Goal: Information Seeking & Learning: Learn about a topic

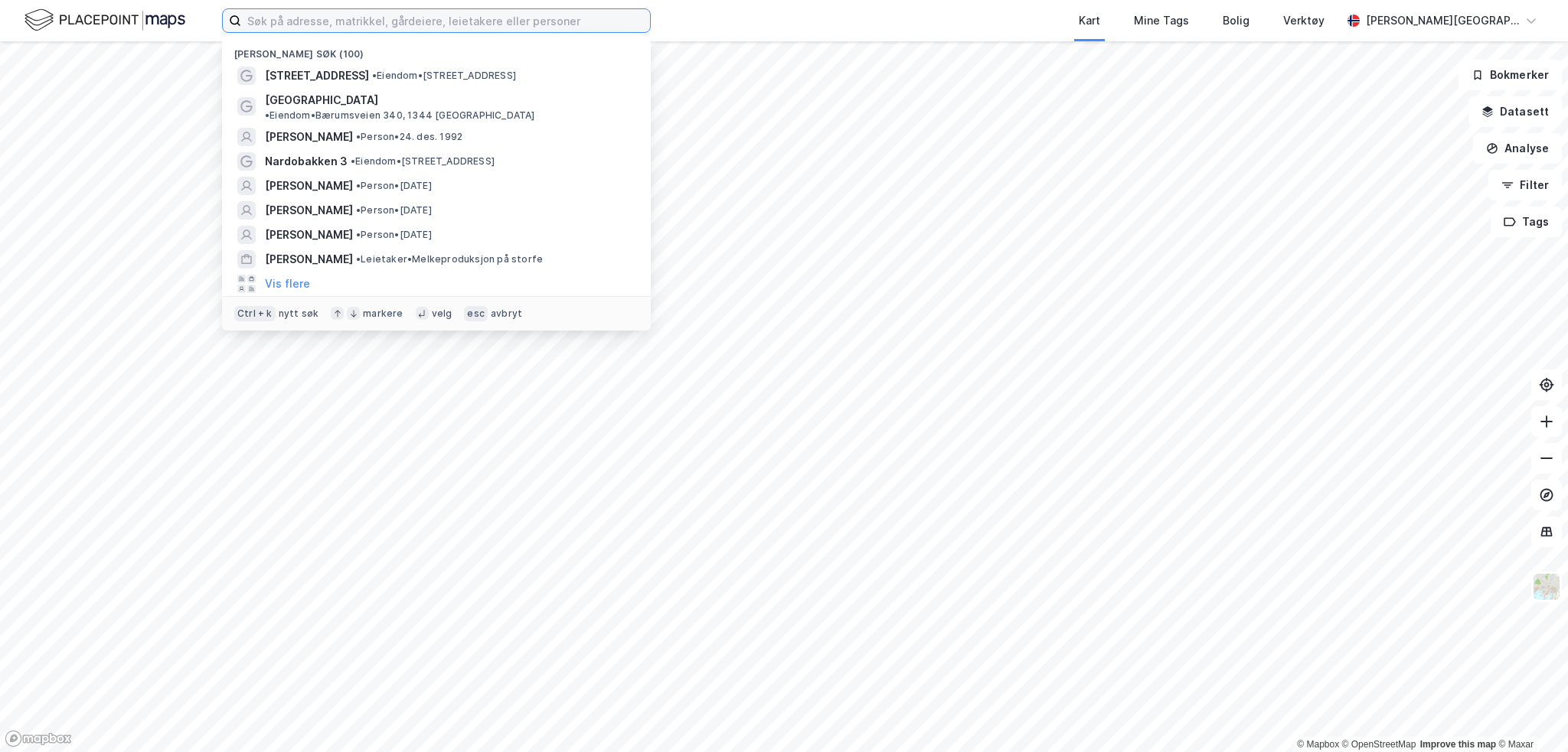
click at [413, 22] on input at bounding box center [446, 21] width 409 height 23
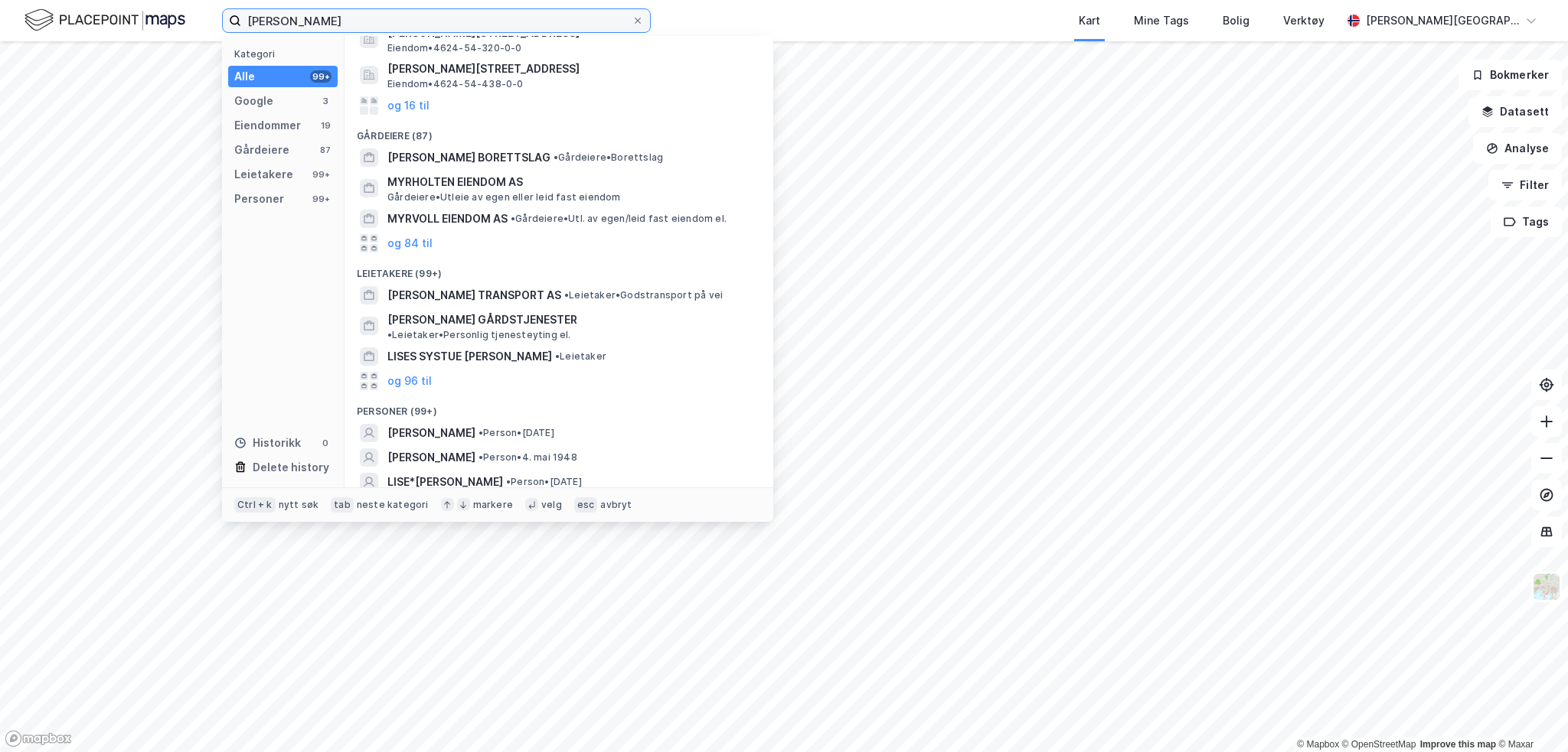
scroll to position [212, 0]
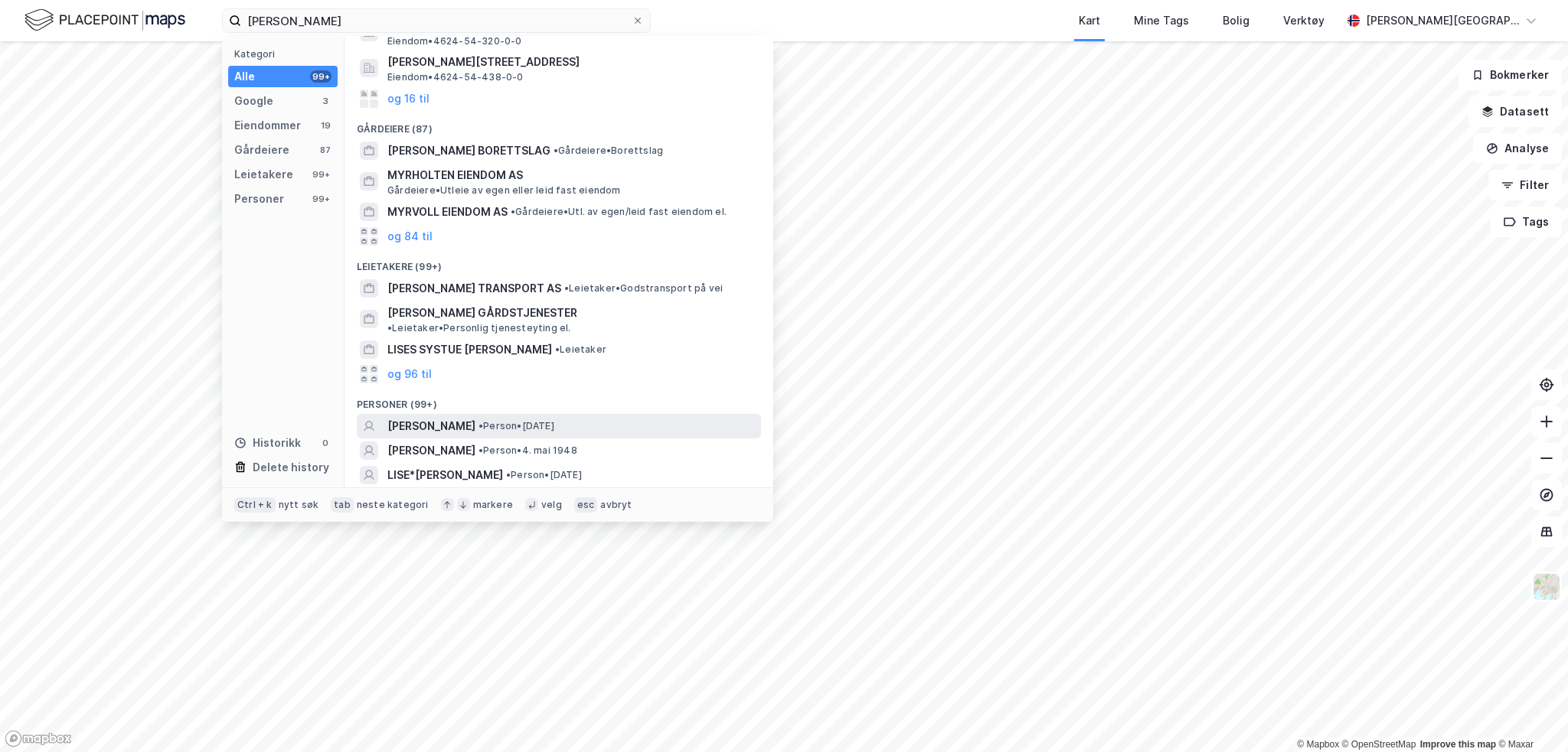
click at [439, 417] on span "[PERSON_NAME]" at bounding box center [431, 425] width 88 height 18
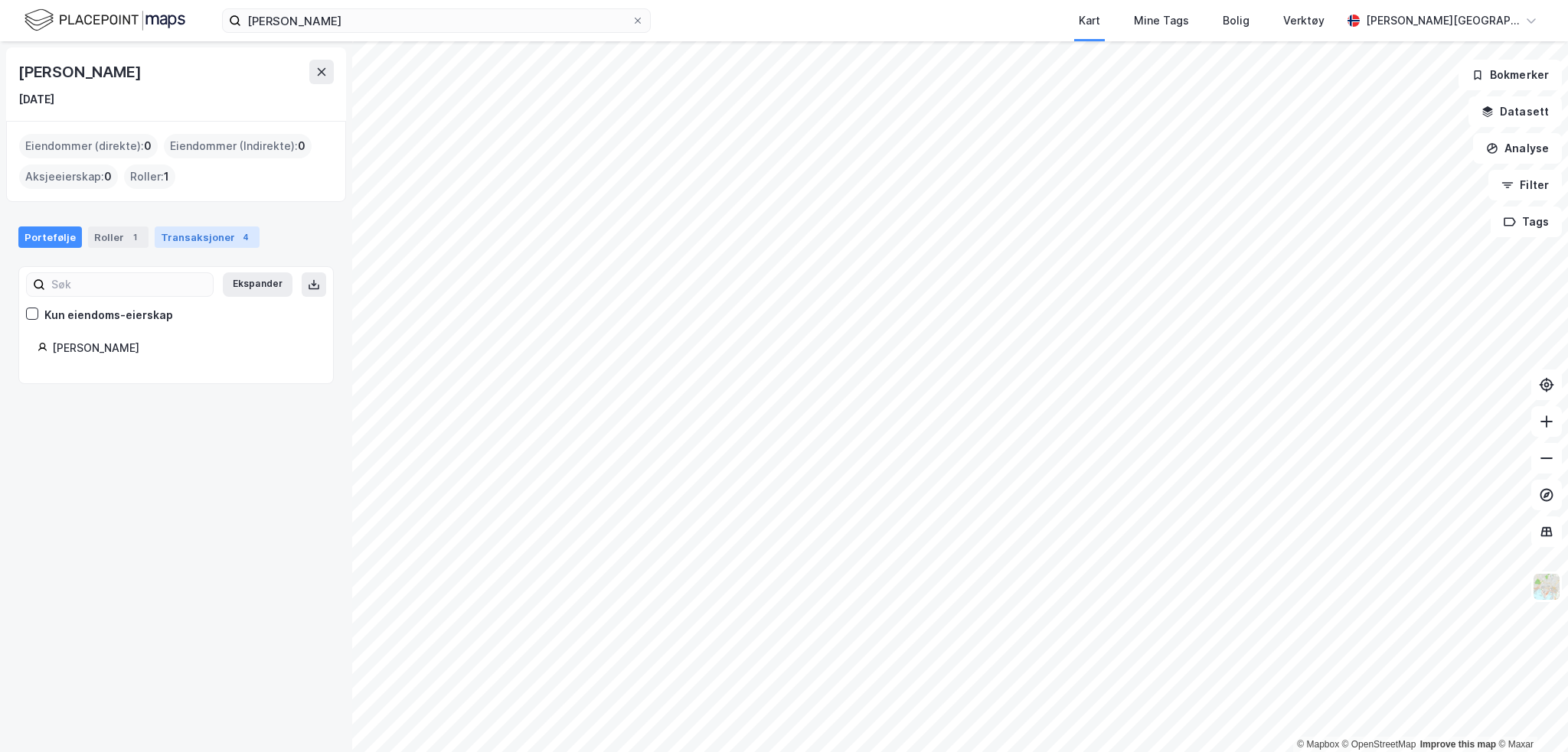
click at [188, 240] on div "Transaksjoner 4" at bounding box center [207, 237] width 105 height 21
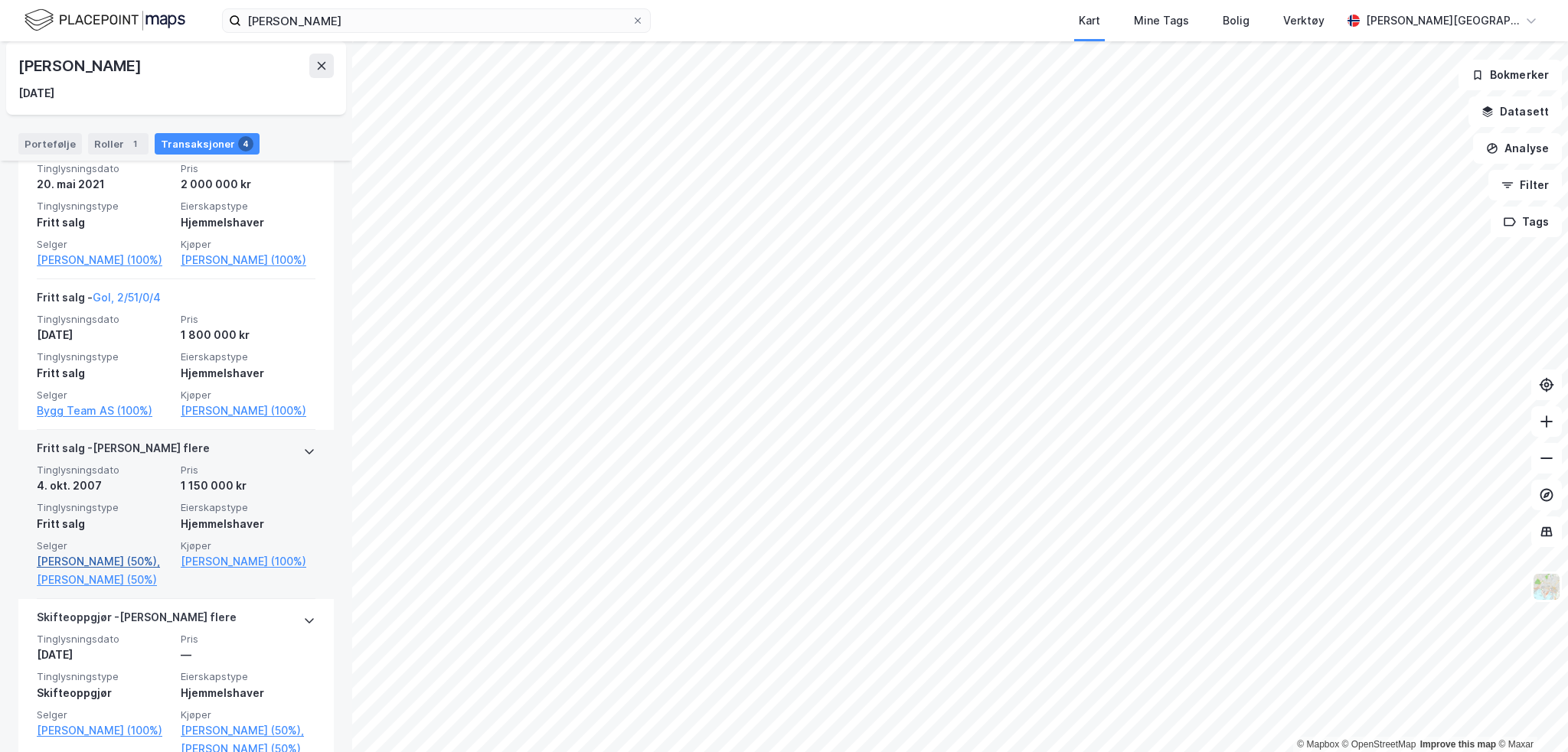
scroll to position [382, 0]
click at [100, 560] on link "[PERSON_NAME] (50%)," at bounding box center [104, 561] width 135 height 18
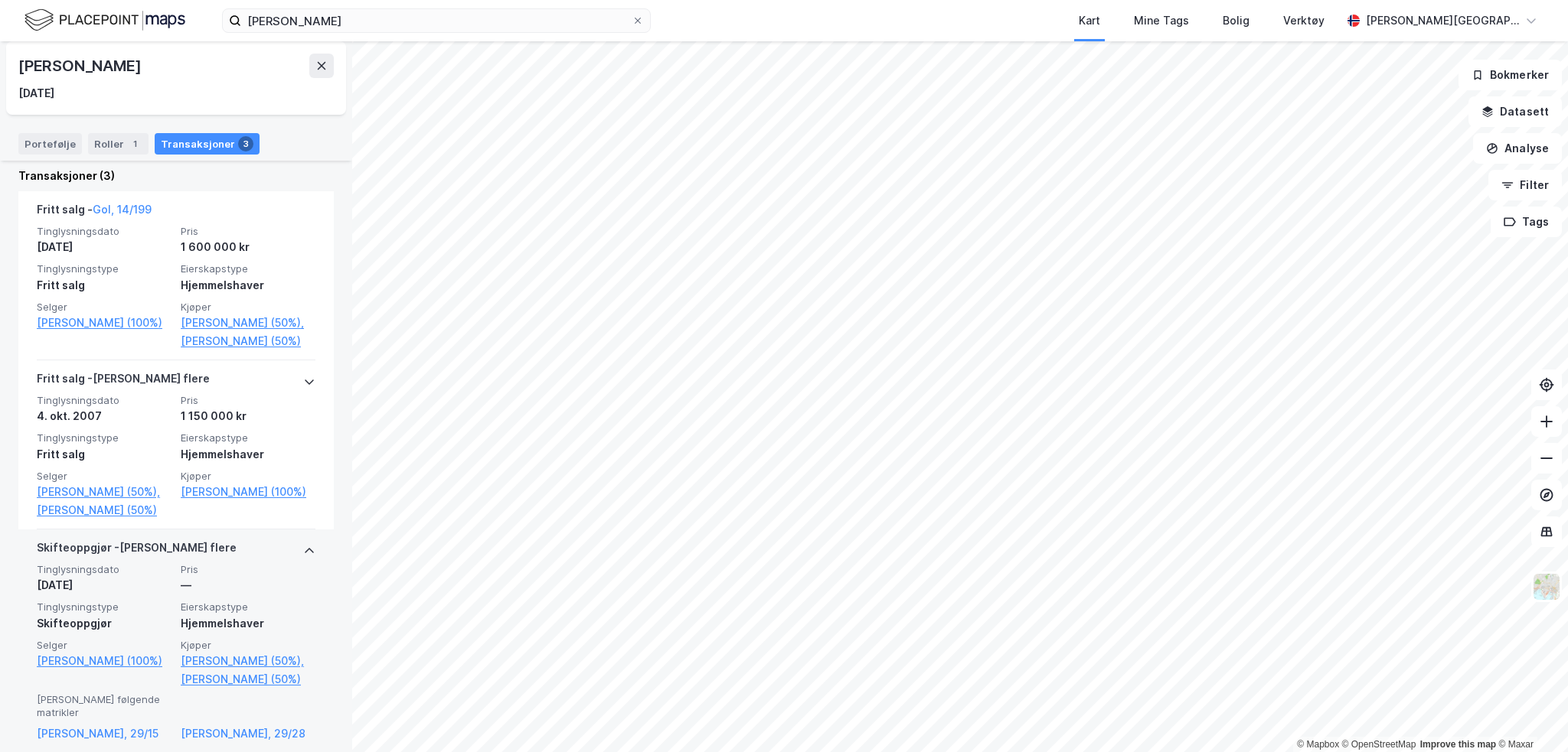
scroll to position [371, 0]
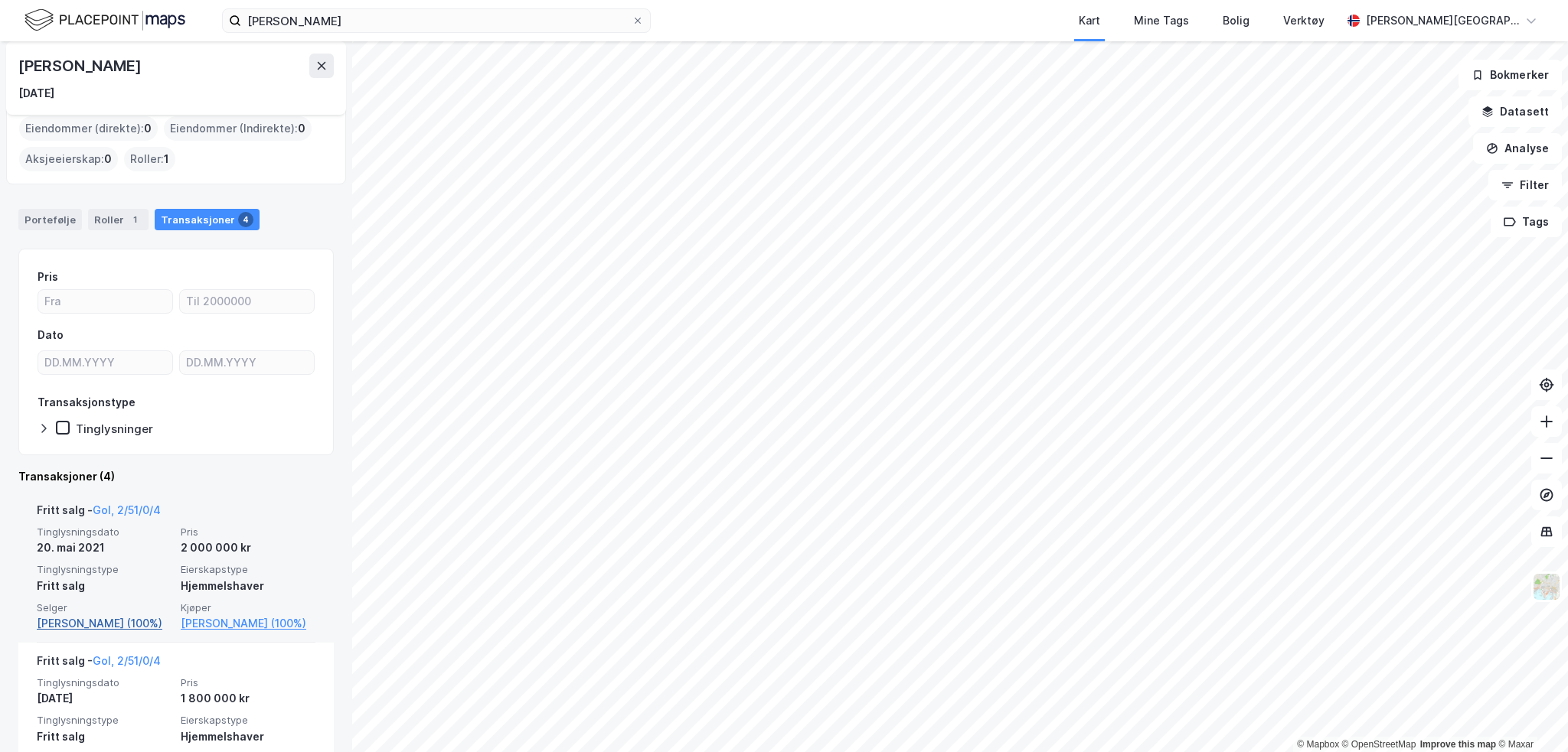
click at [104, 617] on link "[PERSON_NAME] (100%)" at bounding box center [104, 623] width 135 height 18
click at [105, 630] on link "[PERSON_NAME] (100%)" at bounding box center [104, 625] width 135 height 18
click at [103, 627] on link "[PERSON_NAME] (100%)" at bounding box center [104, 625] width 135 height 18
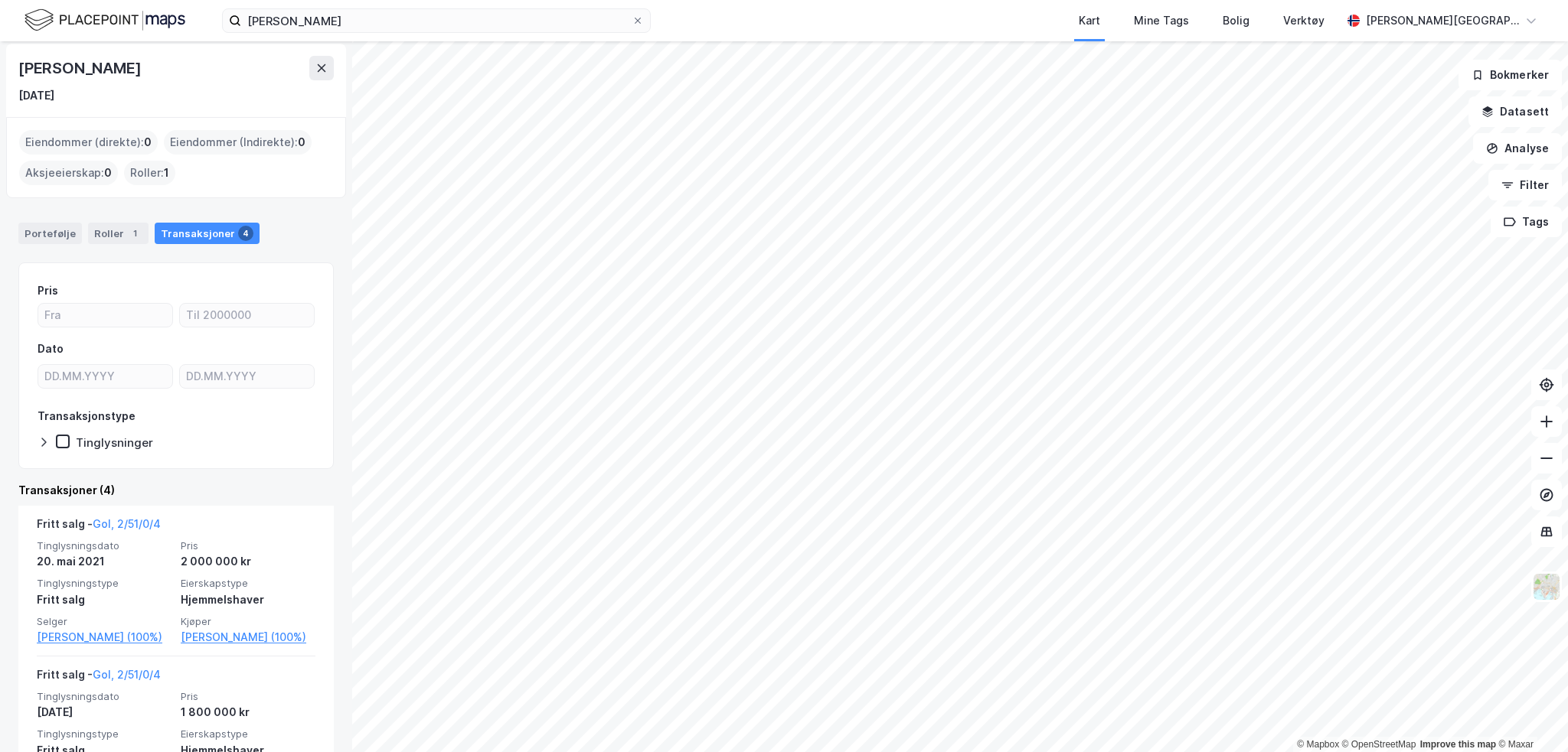
scroll to position [0, 0]
click at [57, 225] on div "Portefølje Roller 1 Transaksjoner 4" at bounding box center [176, 231] width 353 height 46
click at [59, 238] on div "Portefølje" at bounding box center [50, 237] width 63 height 21
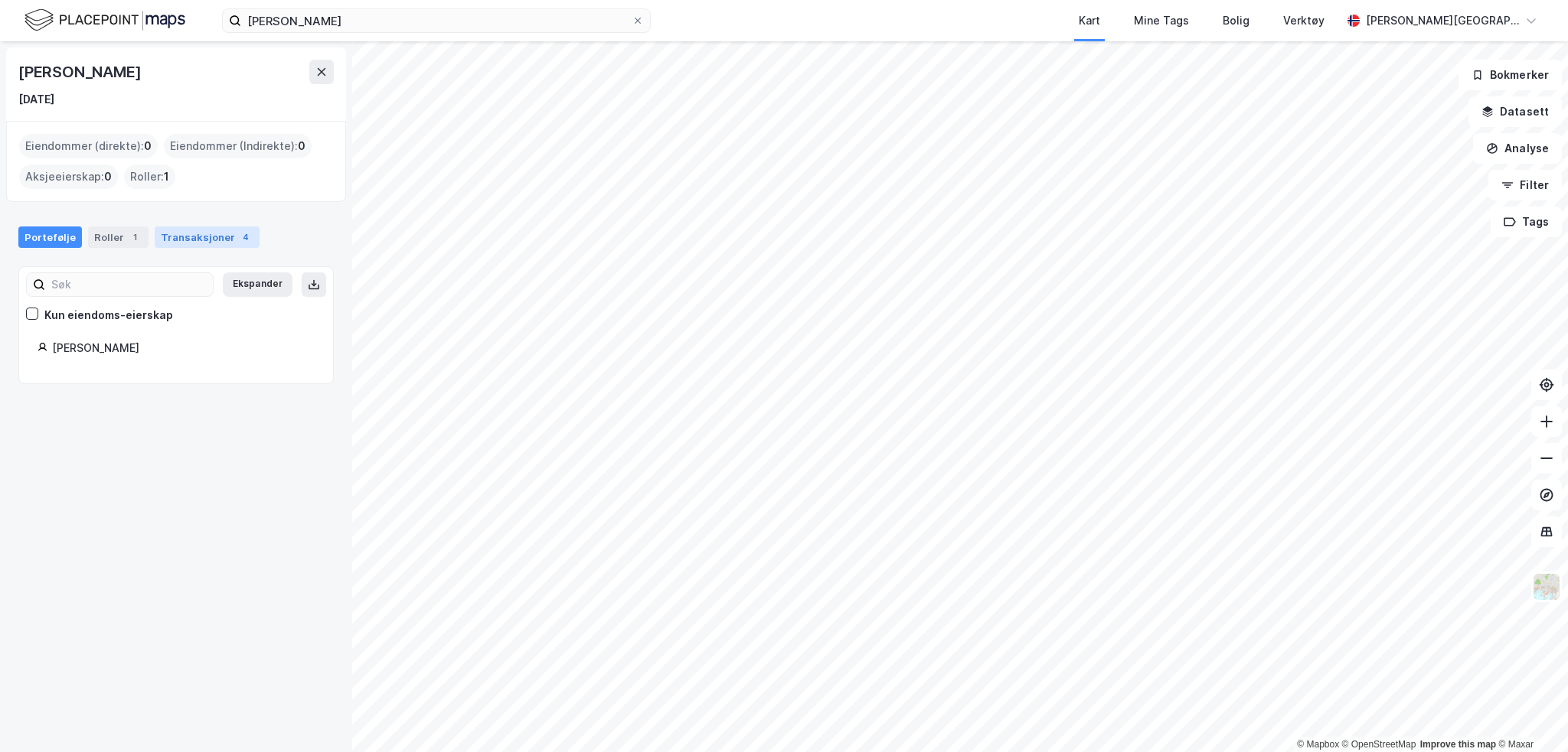
click at [188, 237] on div "Transaksjoner 4" at bounding box center [207, 237] width 105 height 21
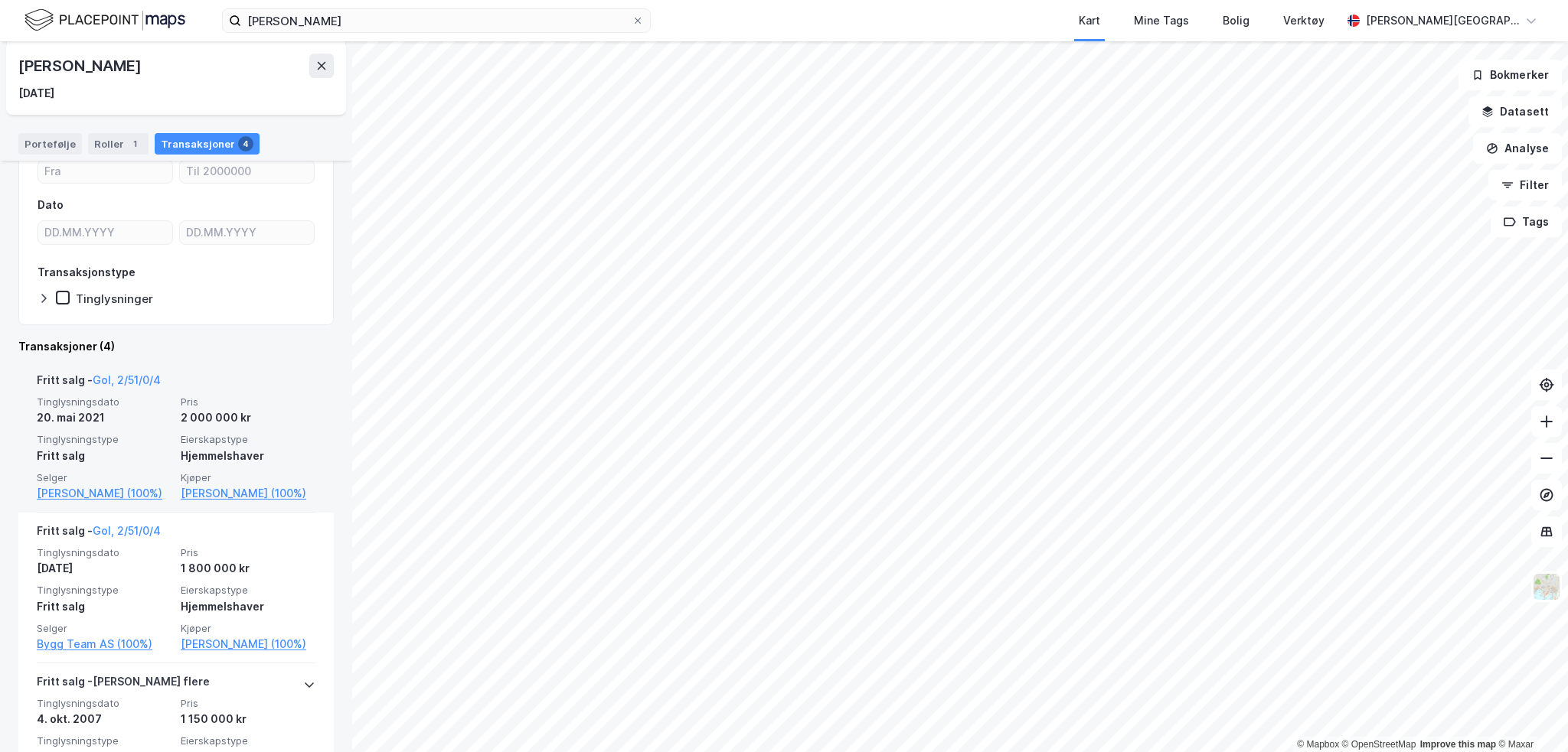
scroll to position [149, 0]
click at [142, 374] on link "Gol, 2/51/0/4" at bounding box center [126, 379] width 68 height 13
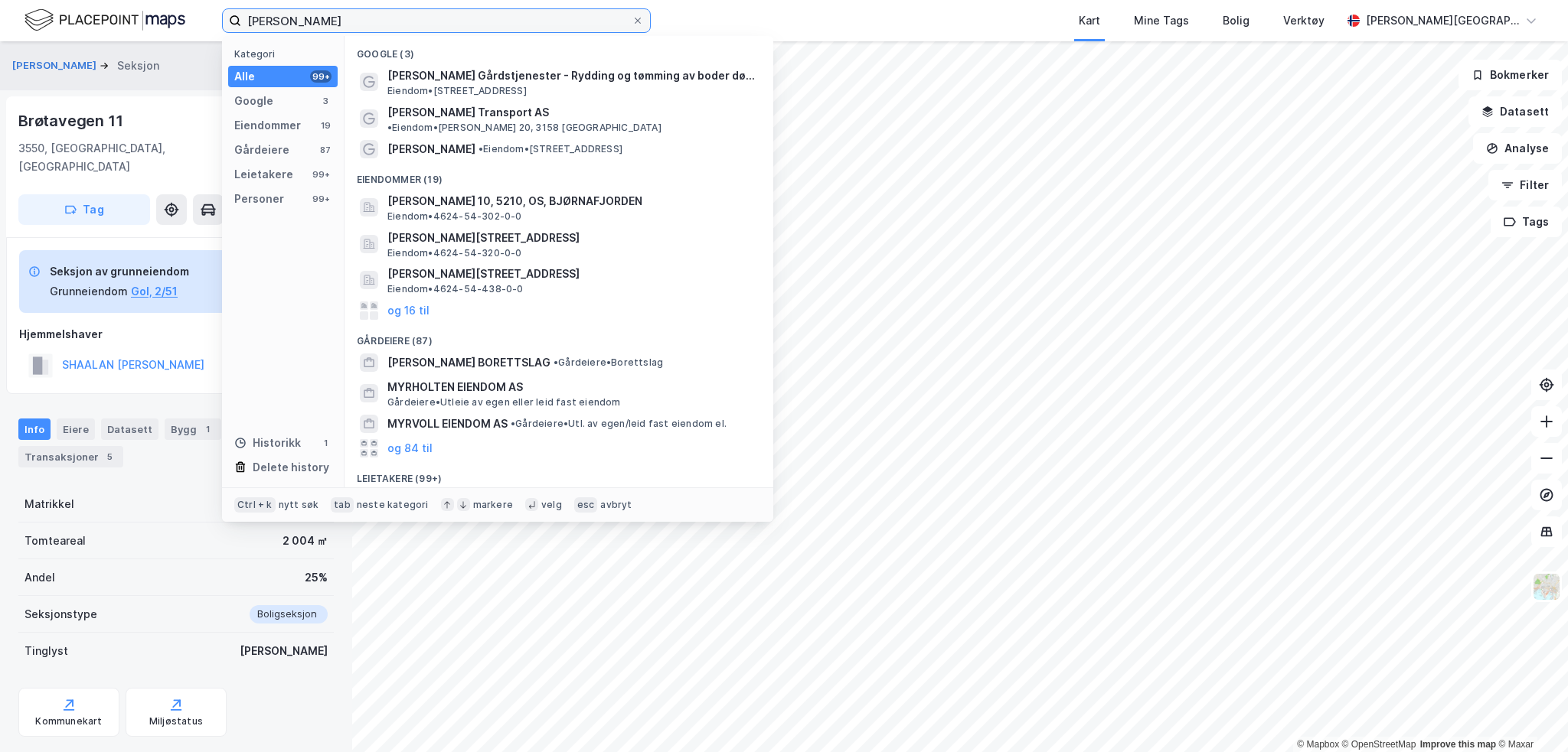
click at [380, 21] on input "[PERSON_NAME]" at bounding box center [436, 21] width 390 height 23
drag, startPoint x: 364, startPoint y: 18, endPoint x: 57, endPoint y: 30, distance: 307.2
click at [57, 30] on div "[PERSON_NAME] Kategori Alle 99+ Google 3 Eiendommer 19 Gårdeiere 87 Leietakere …" at bounding box center [784, 20] width 1568 height 41
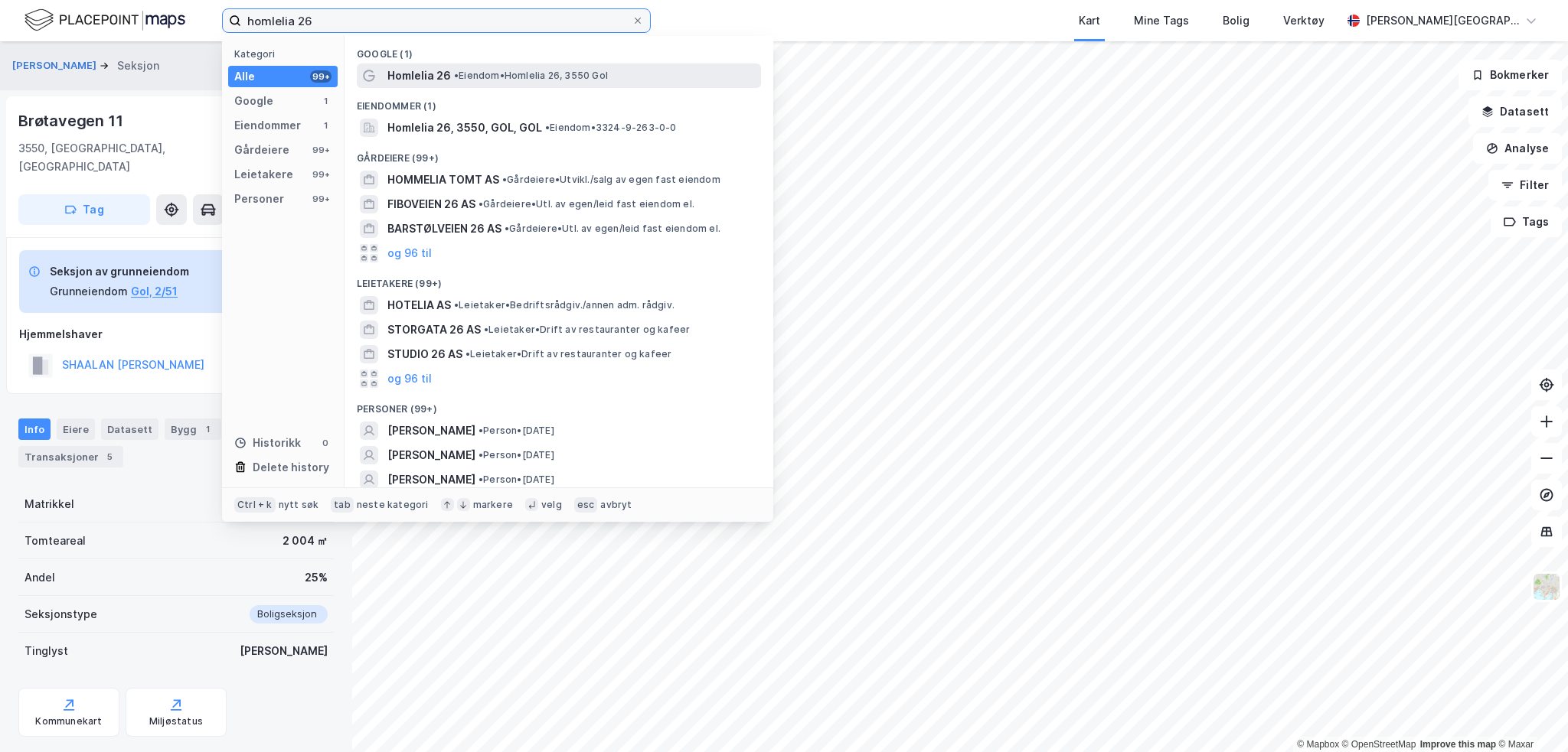
type input "homlelia 26"
click at [529, 74] on span "• Eiendom • [STREET_ADDRESS]" at bounding box center [531, 76] width 154 height 12
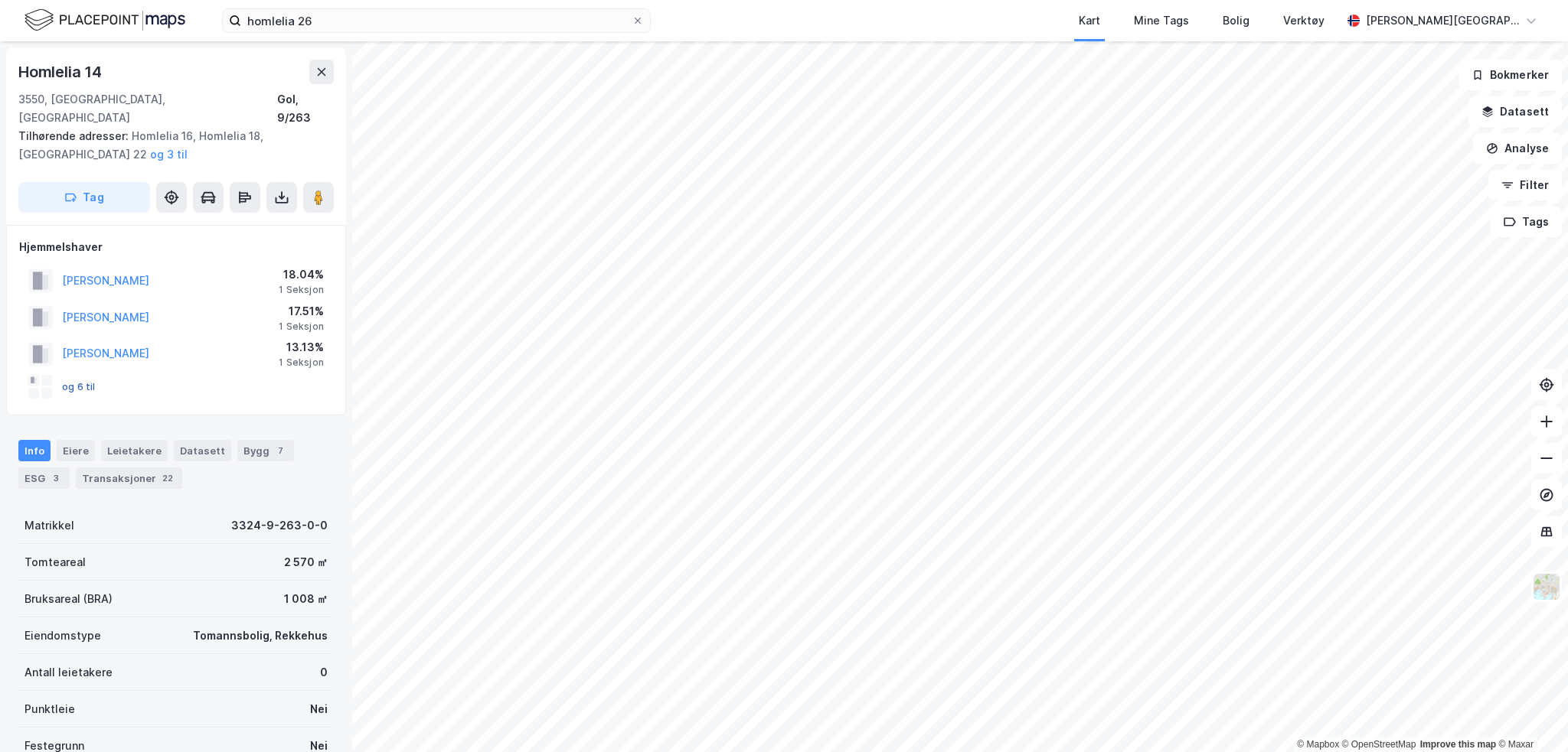
click at [0, 0] on button "og 6 til" at bounding box center [0, 0] width 0 height 0
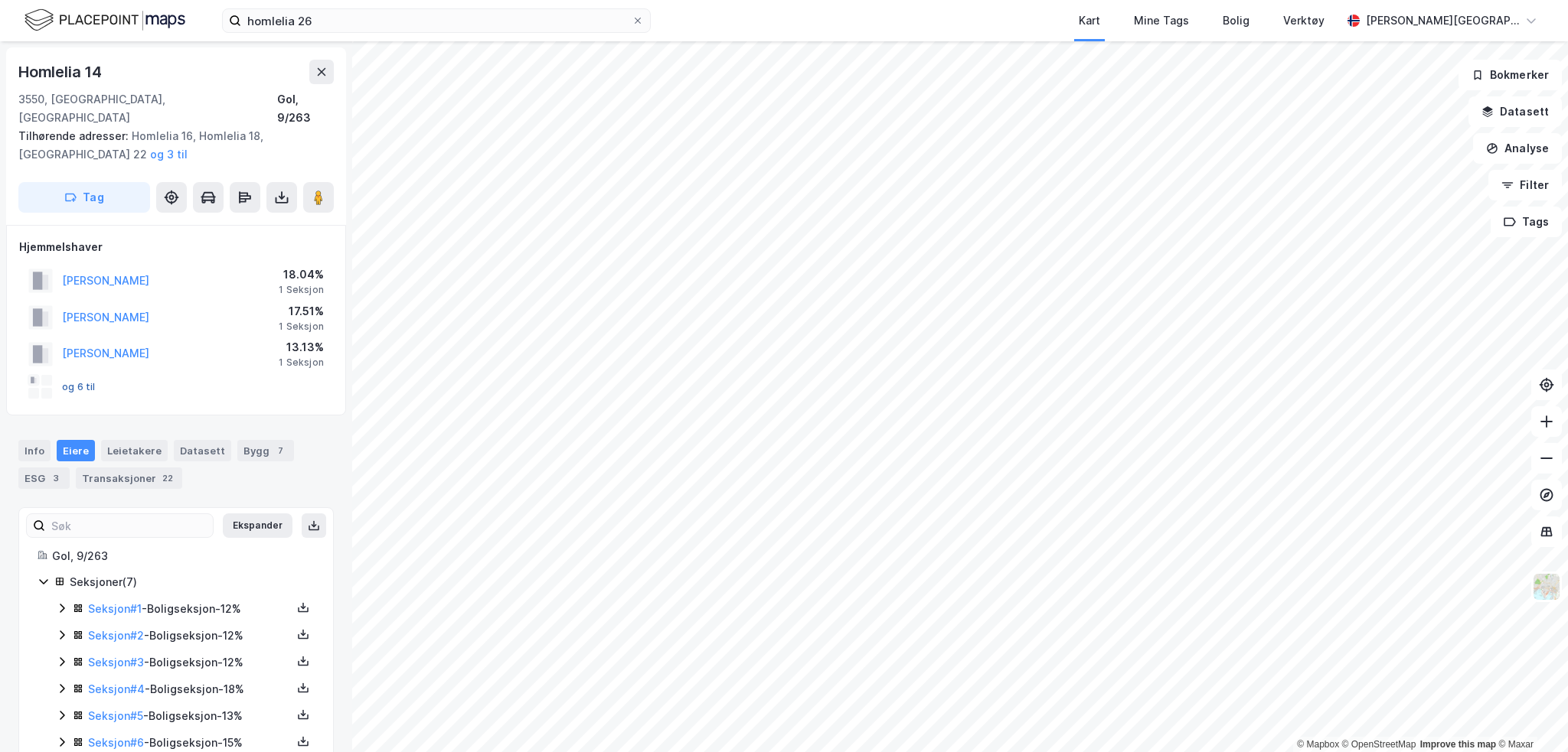
scroll to position [47, 0]
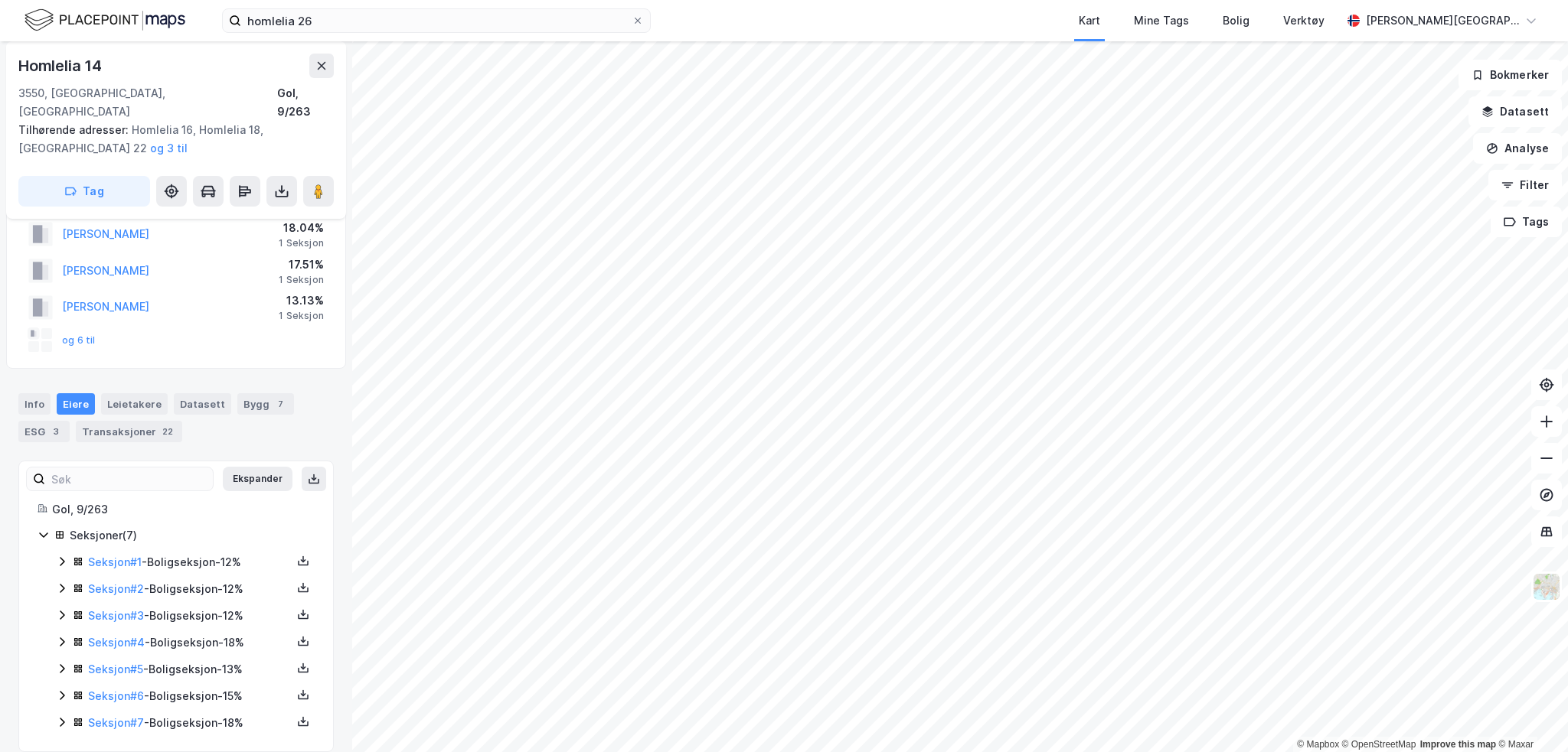
click at [63, 556] on icon at bounding box center [61, 562] width 12 height 12
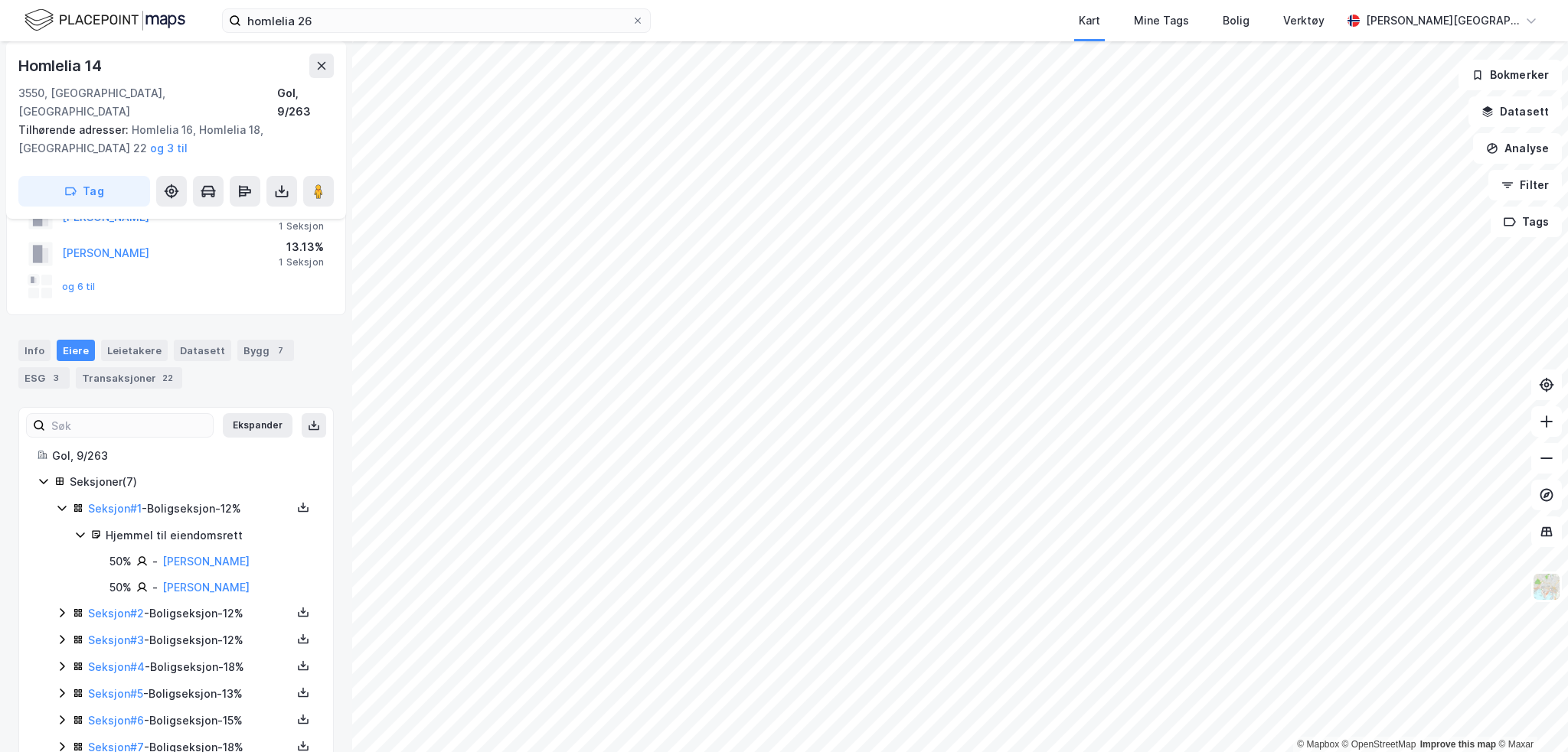
scroll to position [125, 0]
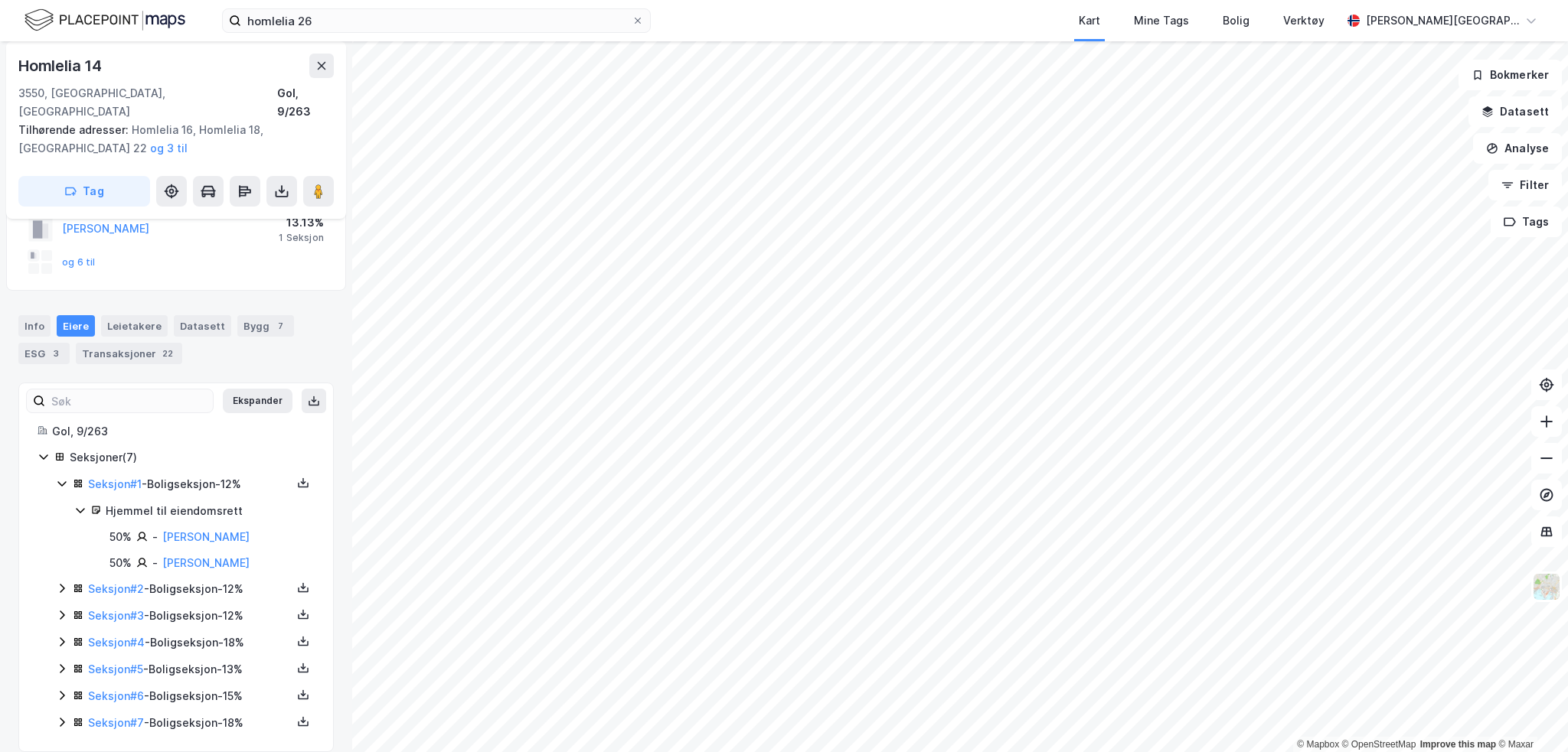
click at [62, 583] on icon at bounding box center [61, 589] width 12 height 12
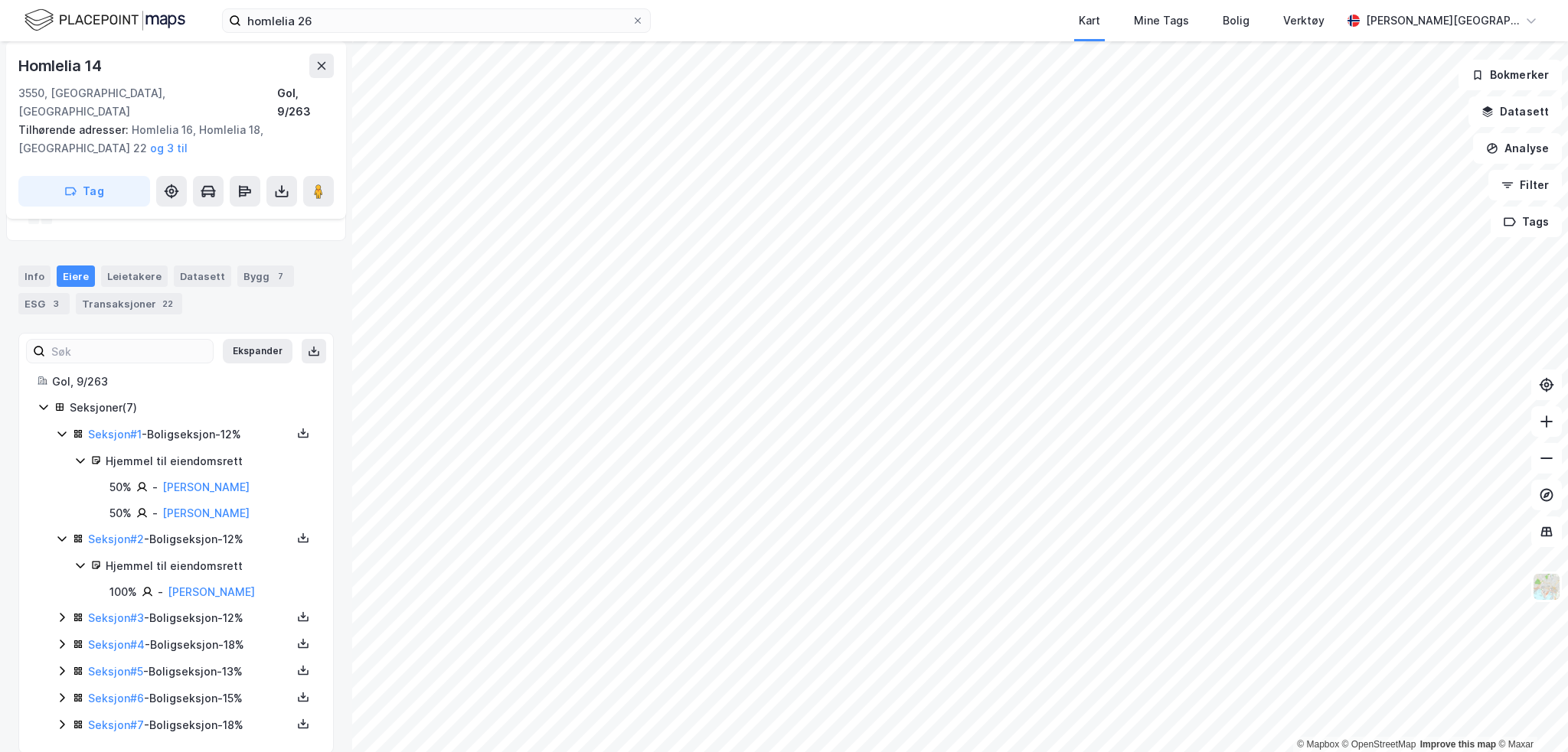
scroll to position [177, 0]
click at [65, 609] on icon at bounding box center [61, 615] width 12 height 12
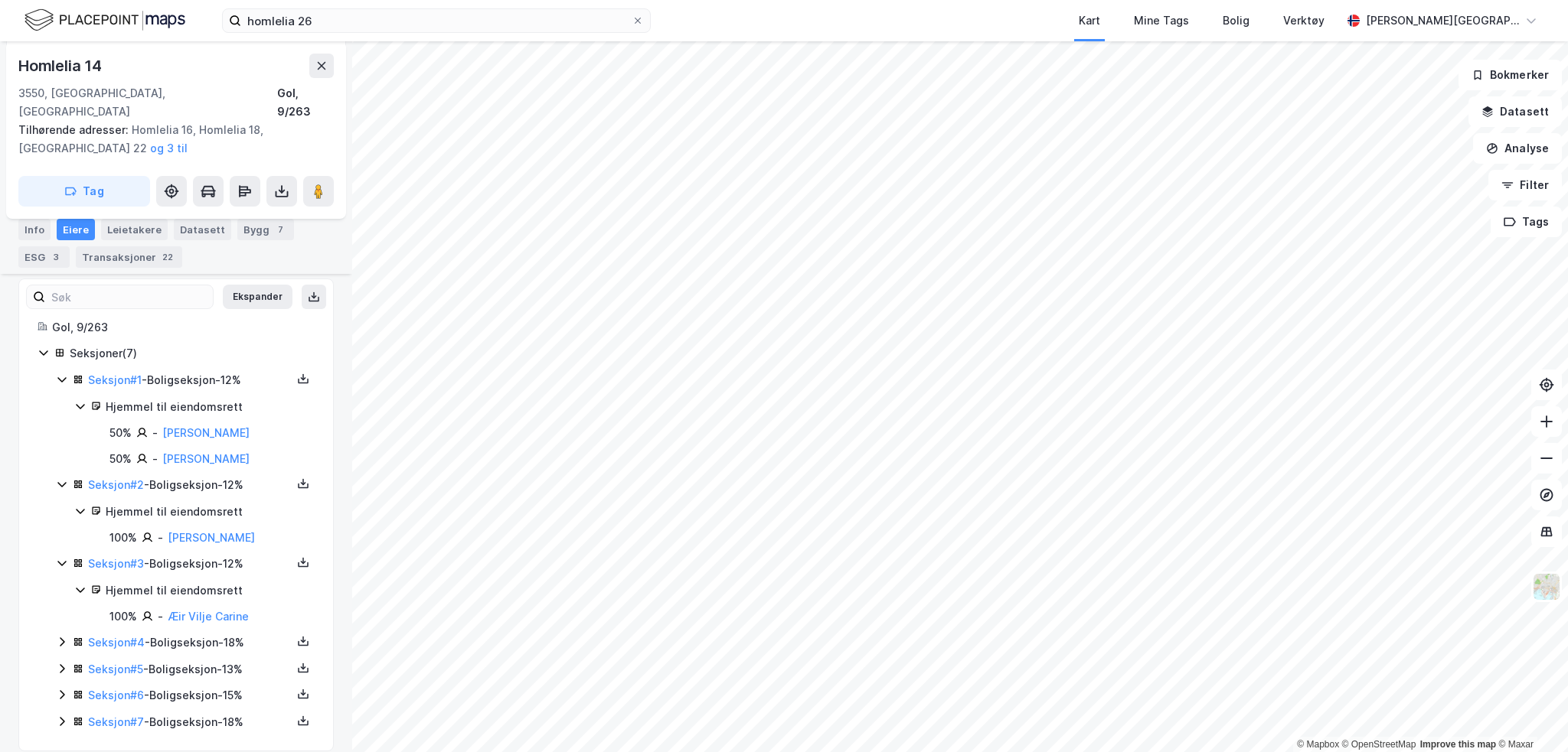
click at [62, 638] on icon at bounding box center [61, 643] width 5 height 10
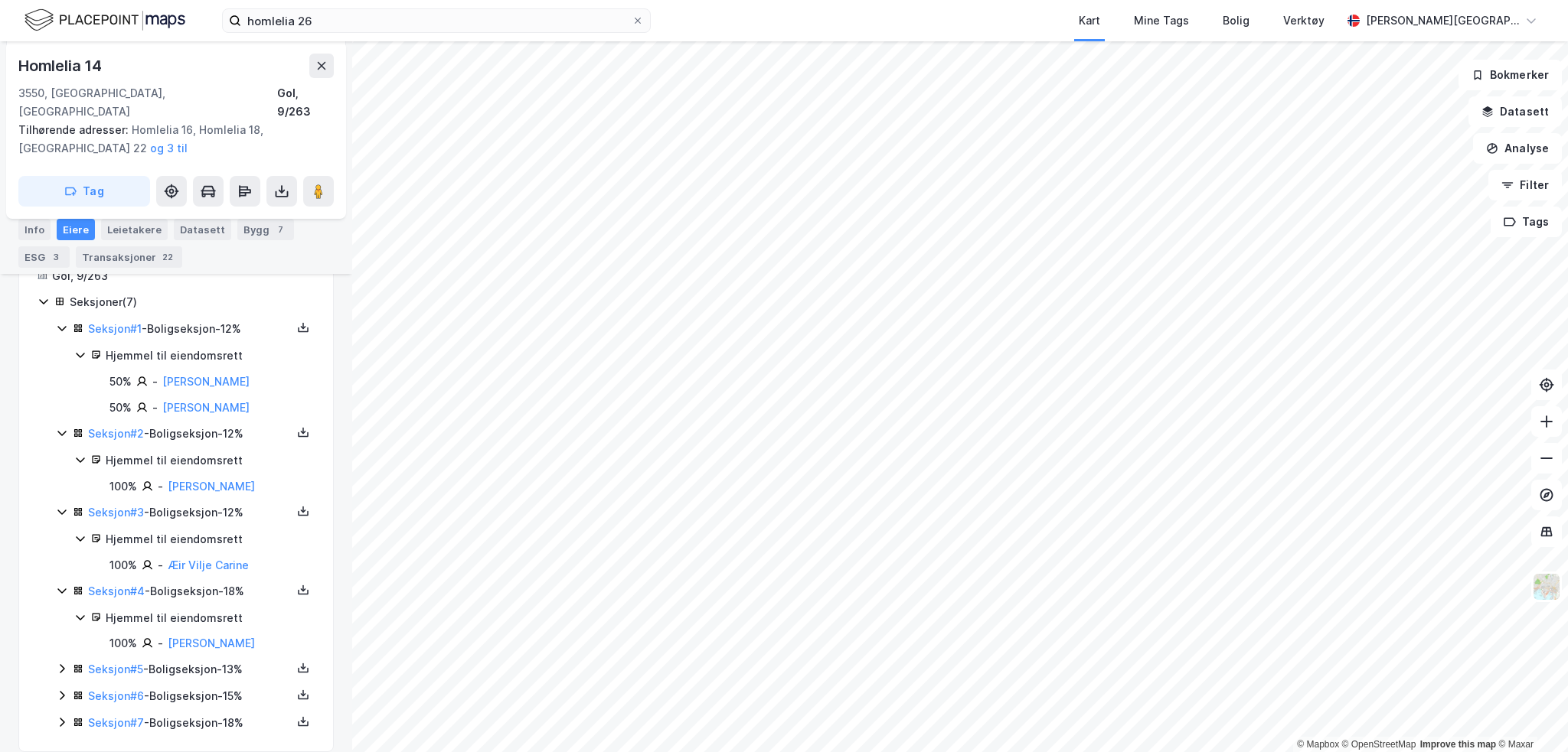
scroll to position [281, 0]
click at [61, 662] on icon at bounding box center [61, 667] width 12 height 12
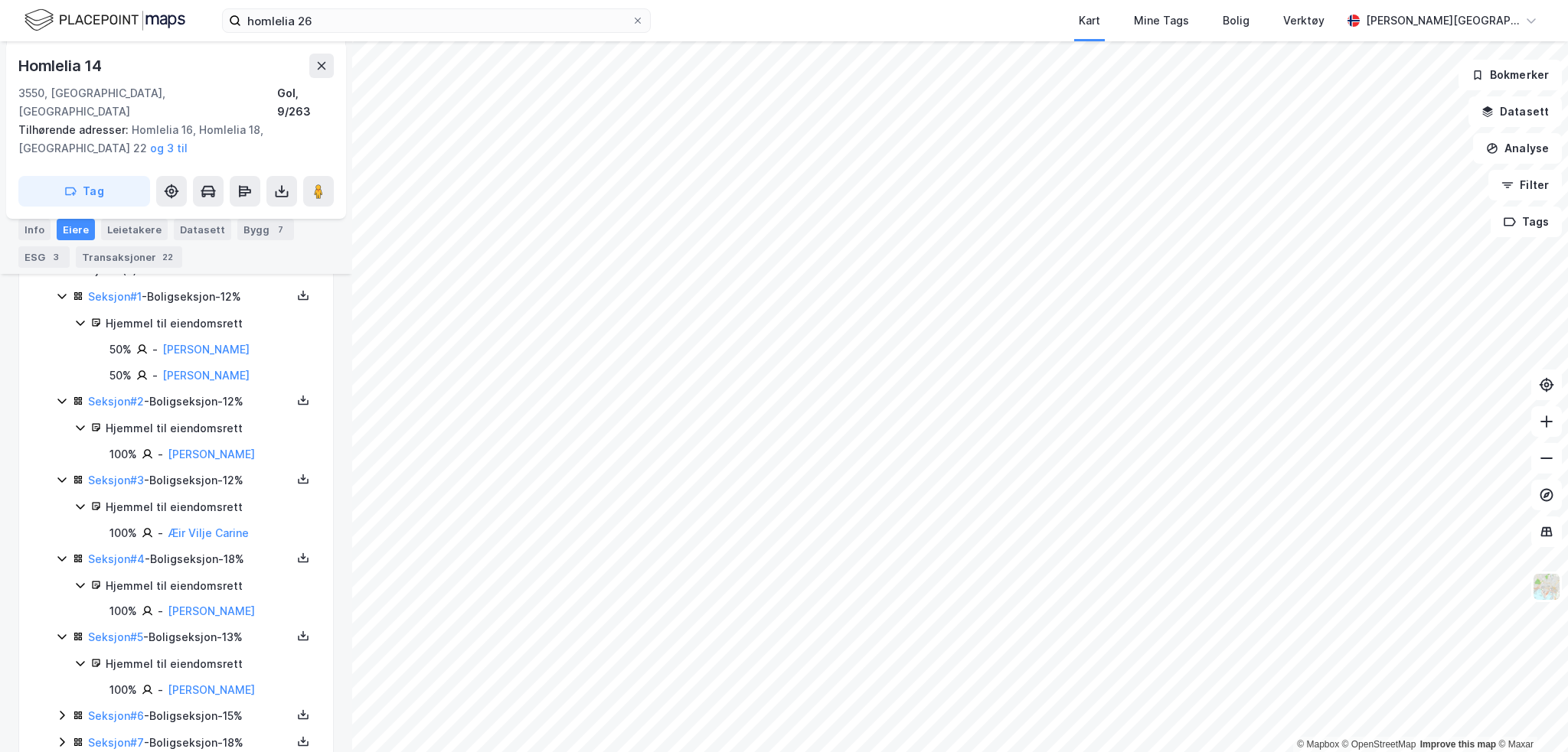
scroll to position [333, 0]
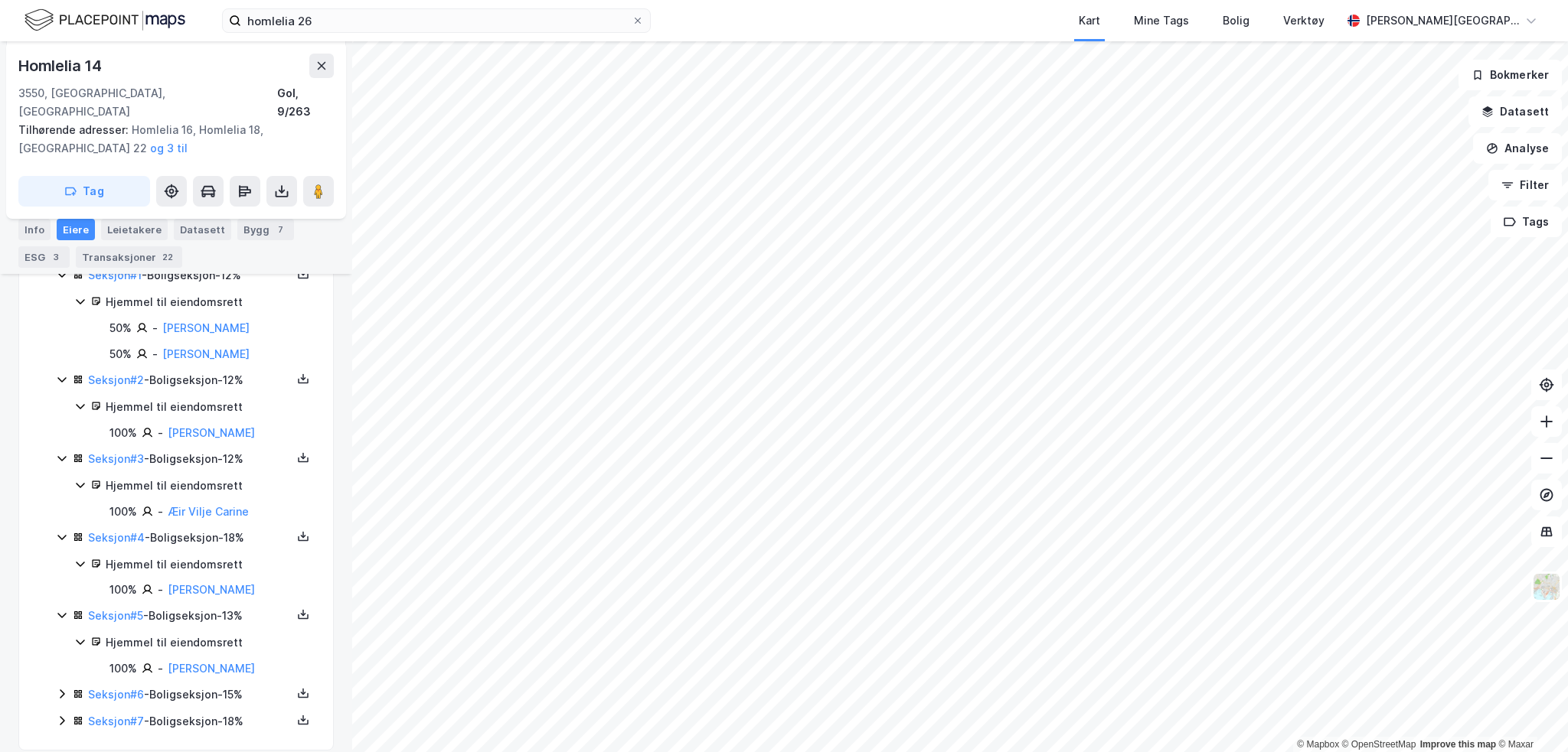
drag, startPoint x: 62, startPoint y: 676, endPoint x: 51, endPoint y: 630, distance: 47.3
click at [62, 690] on icon at bounding box center [61, 694] width 5 height 10
click at [61, 716] on icon at bounding box center [61, 721] width 12 height 12
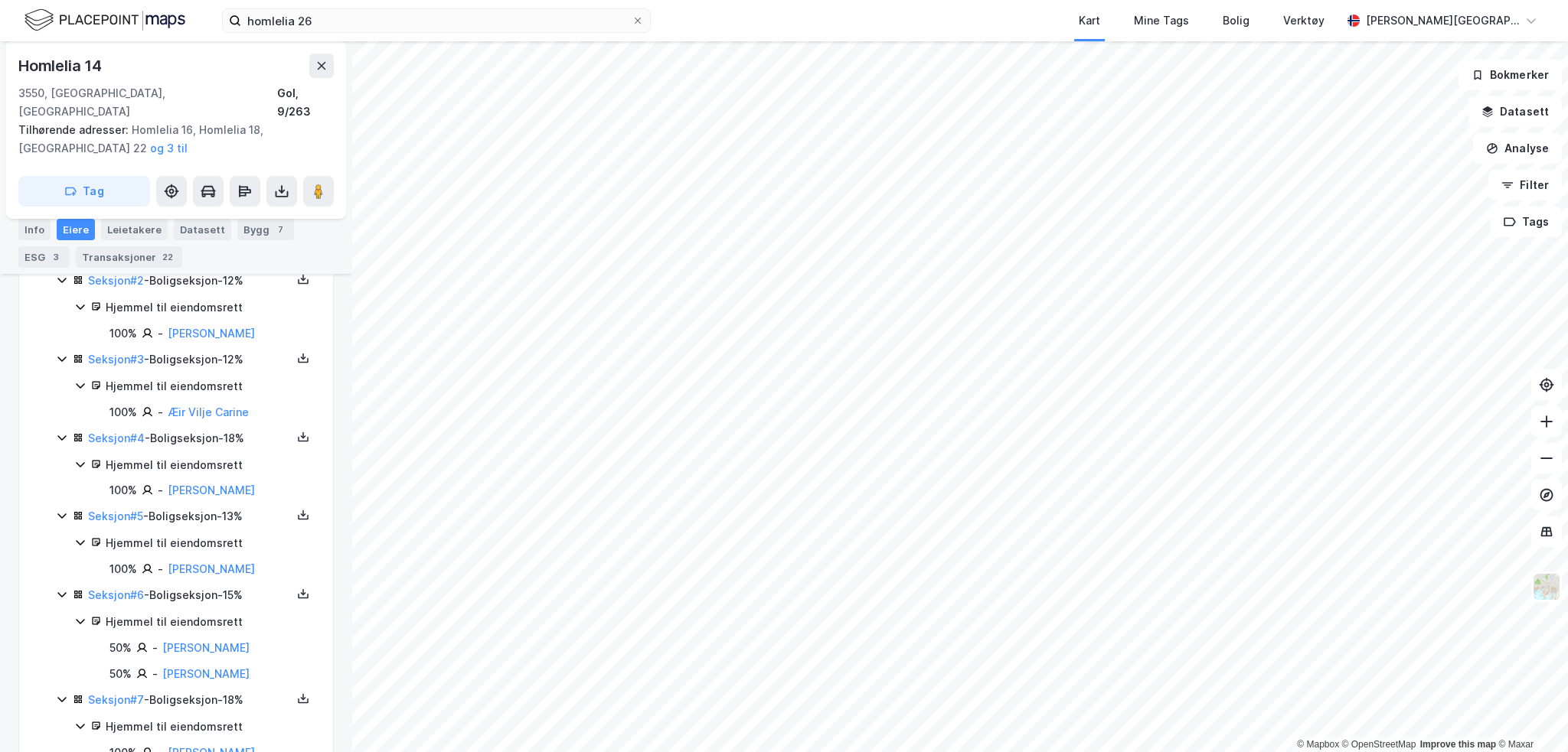
scroll to position [463, 0]
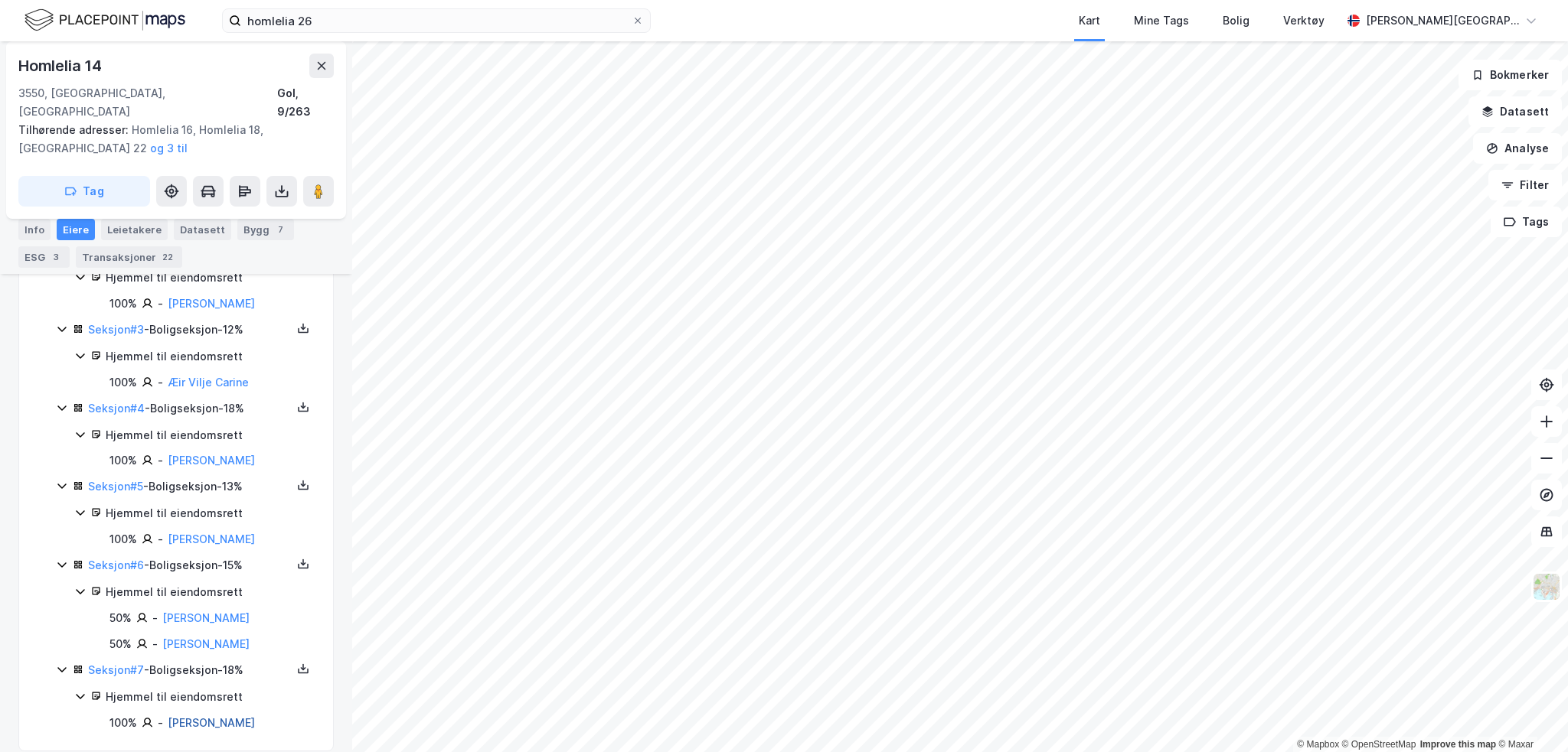
click at [235, 716] on link "[PERSON_NAME]" at bounding box center [211, 723] width 87 height 13
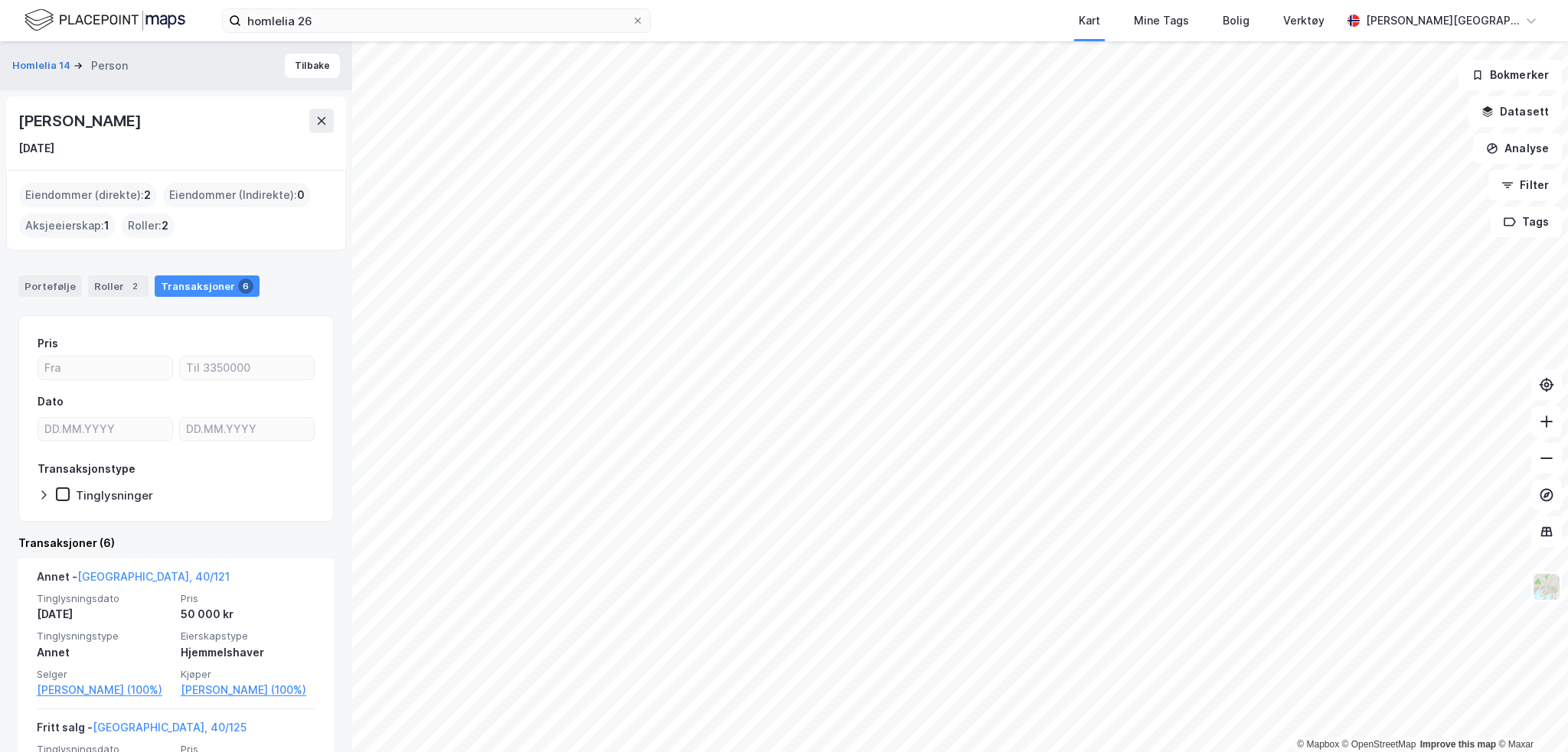
drag, startPoint x: 18, startPoint y: 119, endPoint x: 201, endPoint y: 119, distance: 183.0
click at [144, 119] on div "[PERSON_NAME]" at bounding box center [81, 121] width 126 height 25
copy div "[PERSON_NAME]"
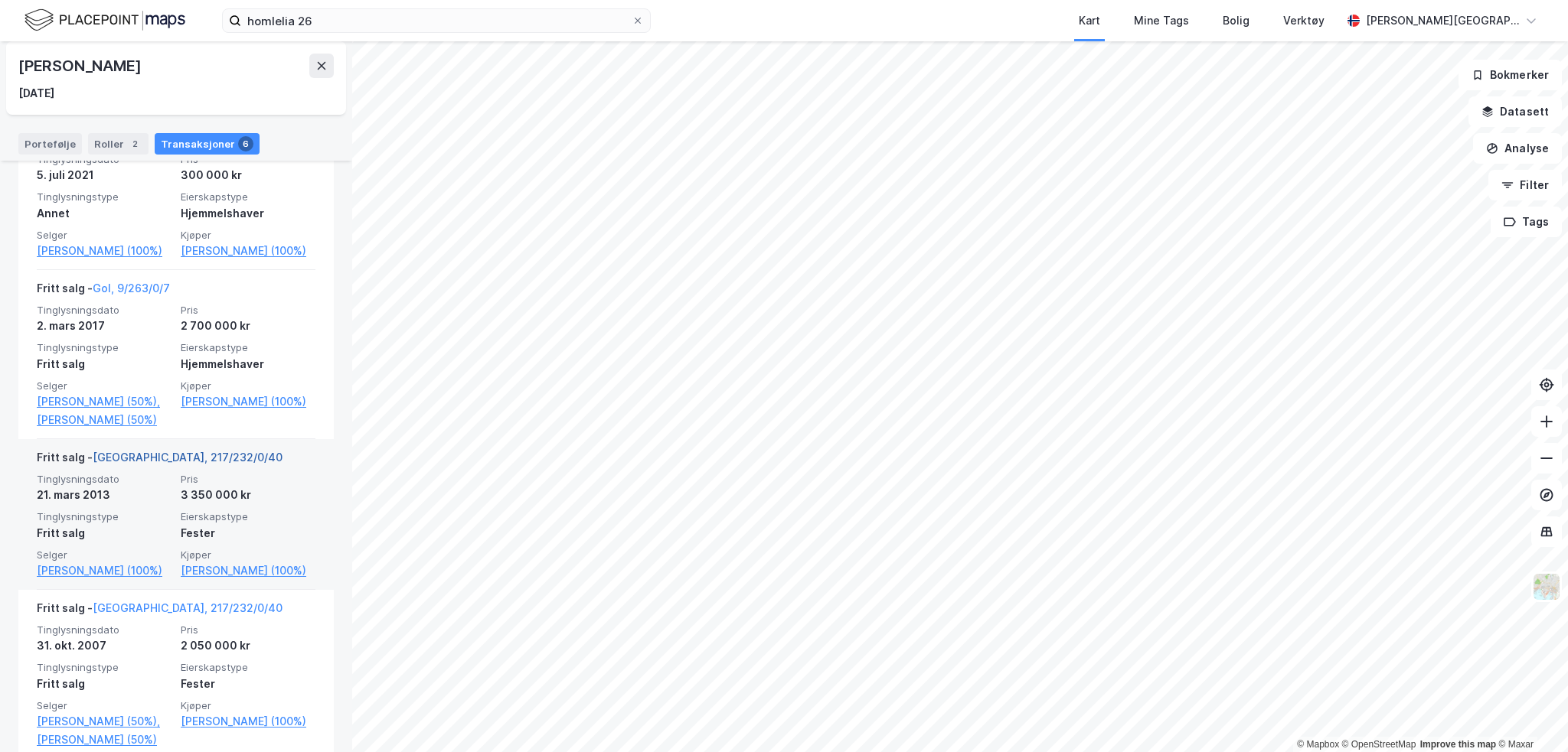
scroll to position [741, 0]
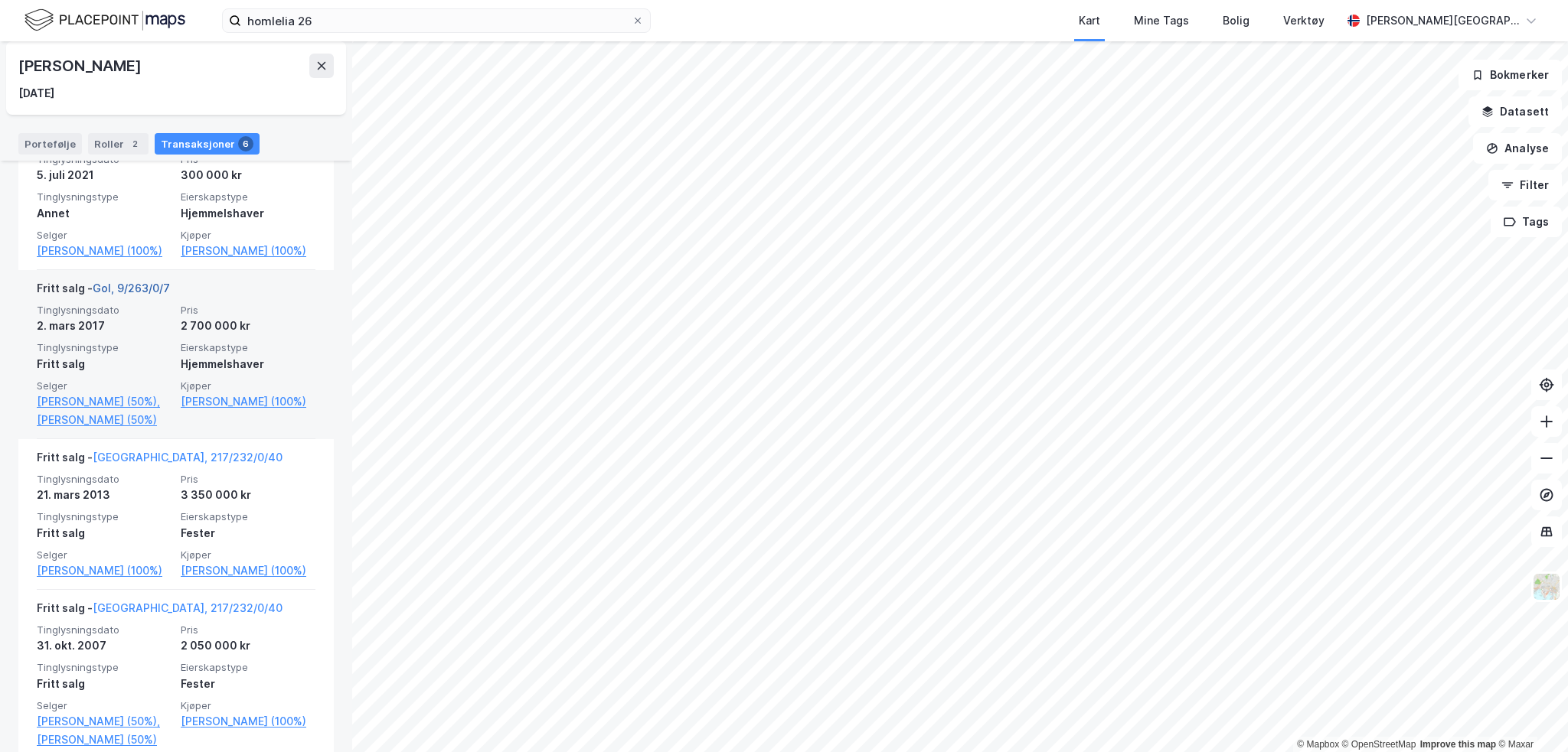
click at [159, 295] on link "Gol, 9/263/0/7" at bounding box center [131, 288] width 77 height 13
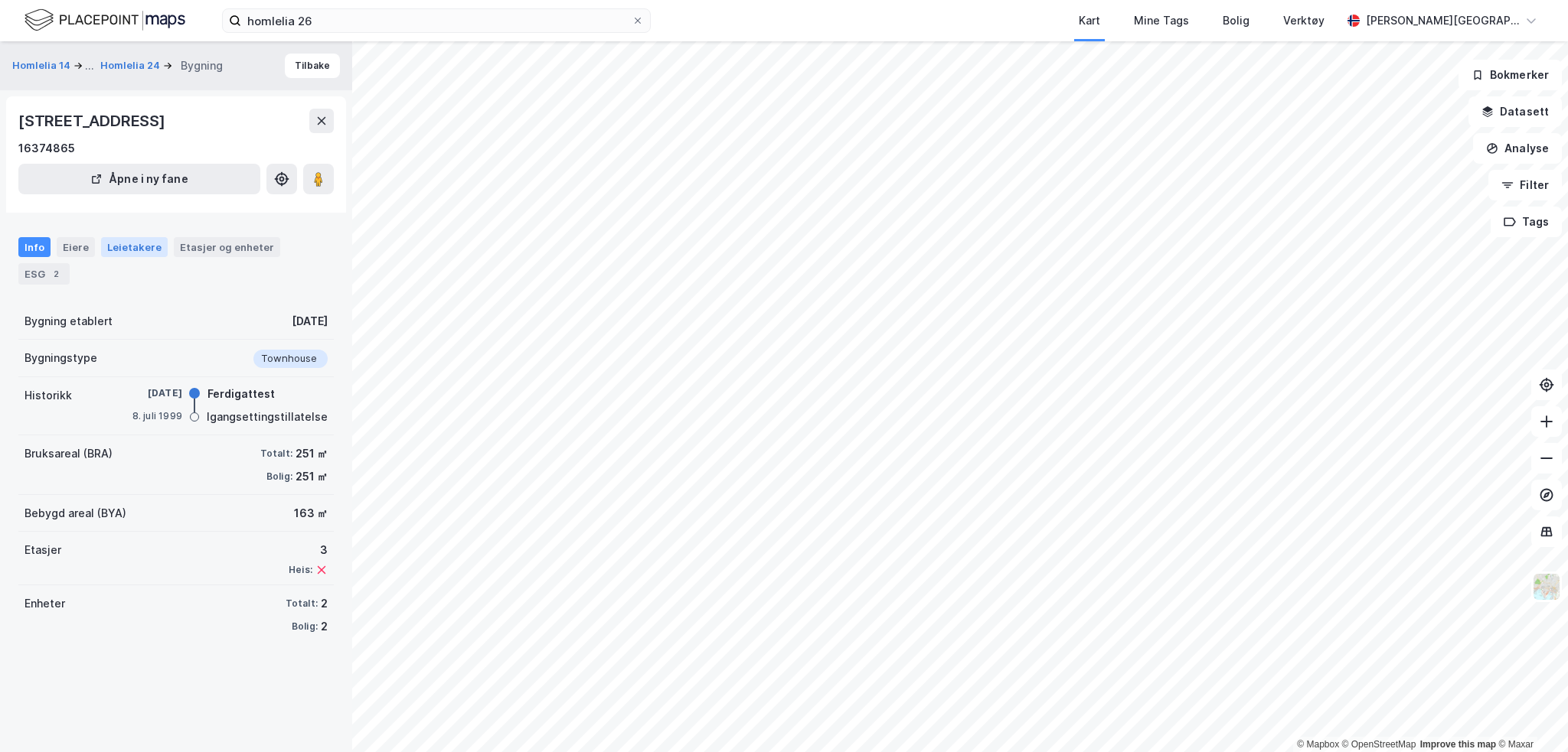
click at [134, 247] on div "Leietakere" at bounding box center [134, 247] width 66 height 20
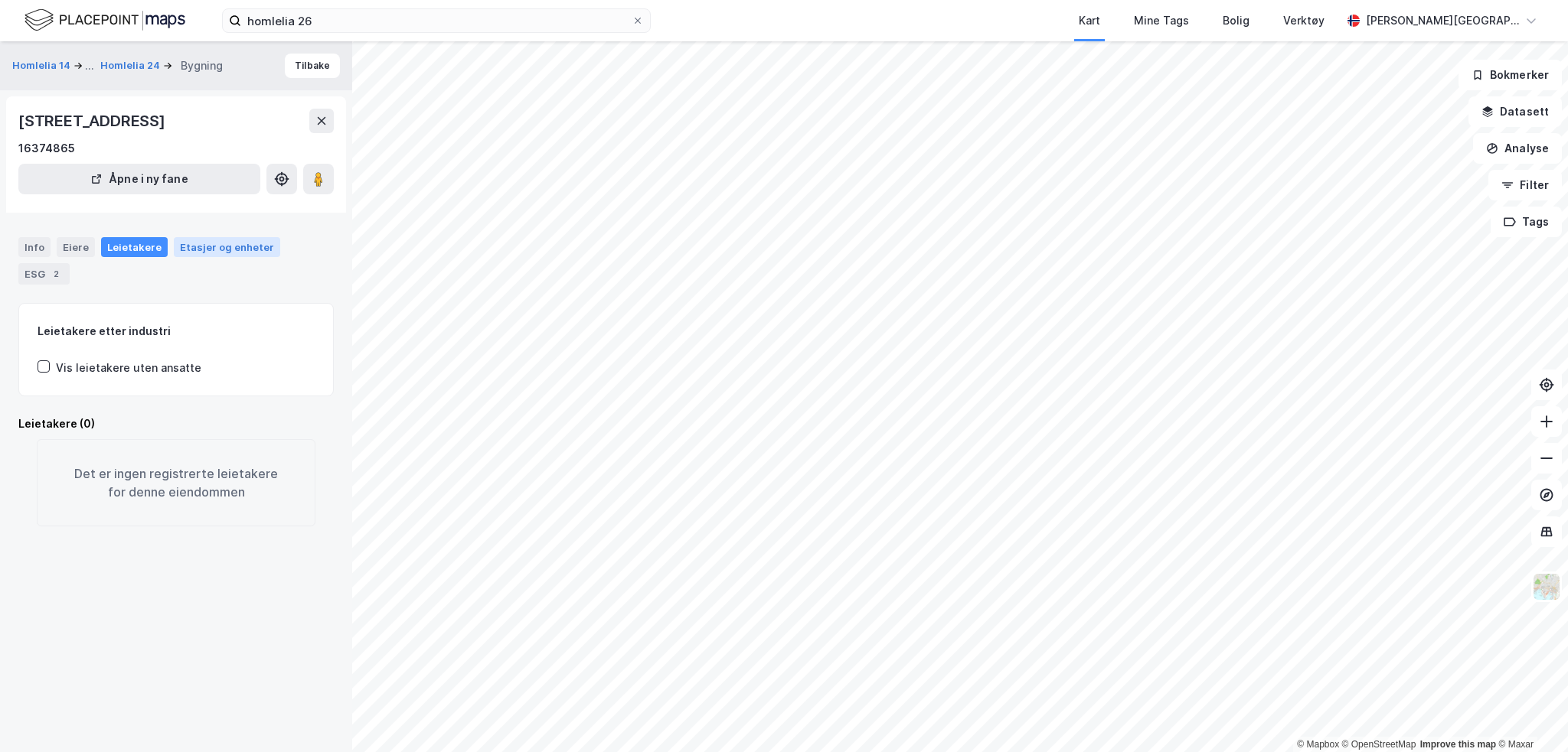
click at [208, 253] on div "Etasjer og enheter" at bounding box center [227, 247] width 94 height 13
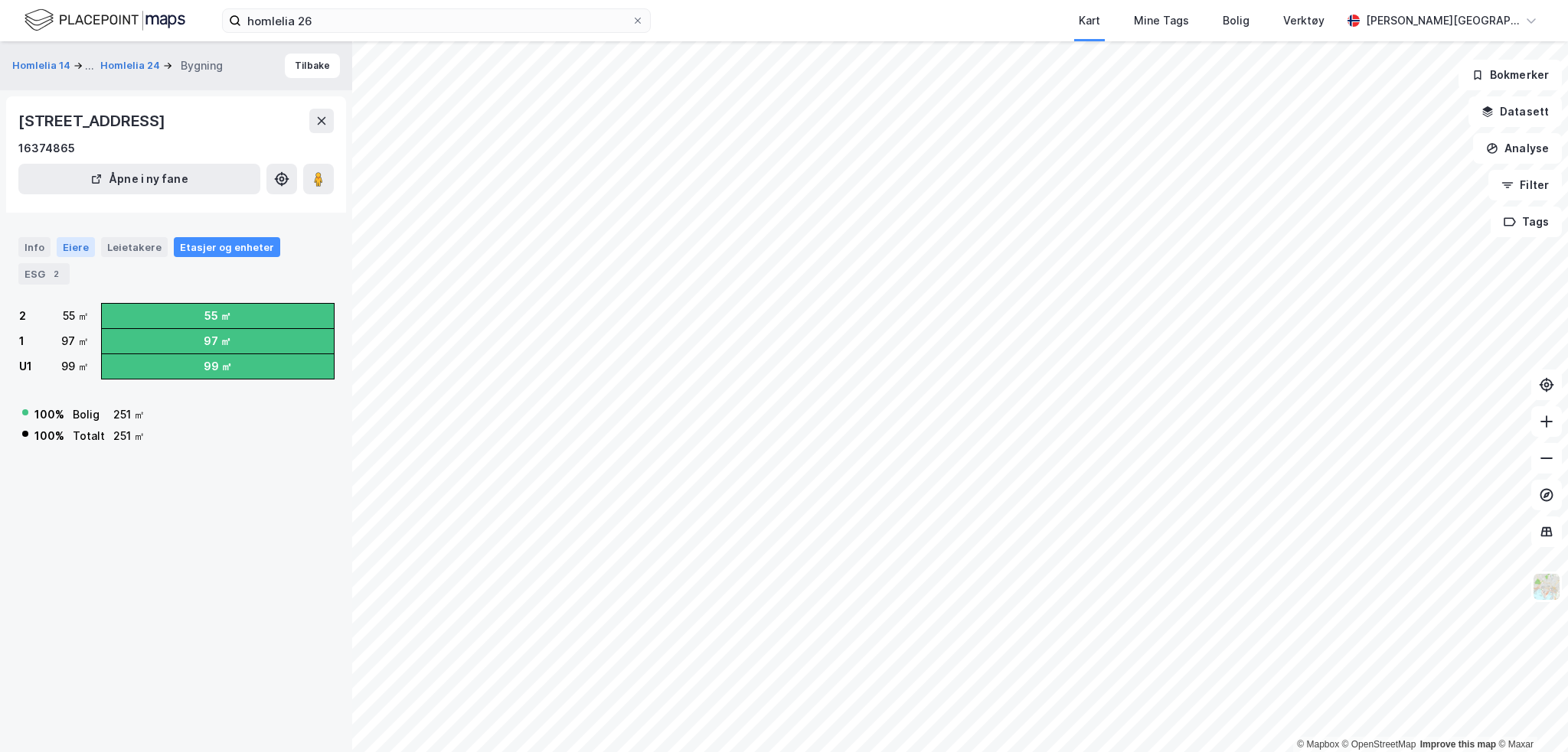
click at [67, 248] on div "Eiere" at bounding box center [76, 247] width 38 height 20
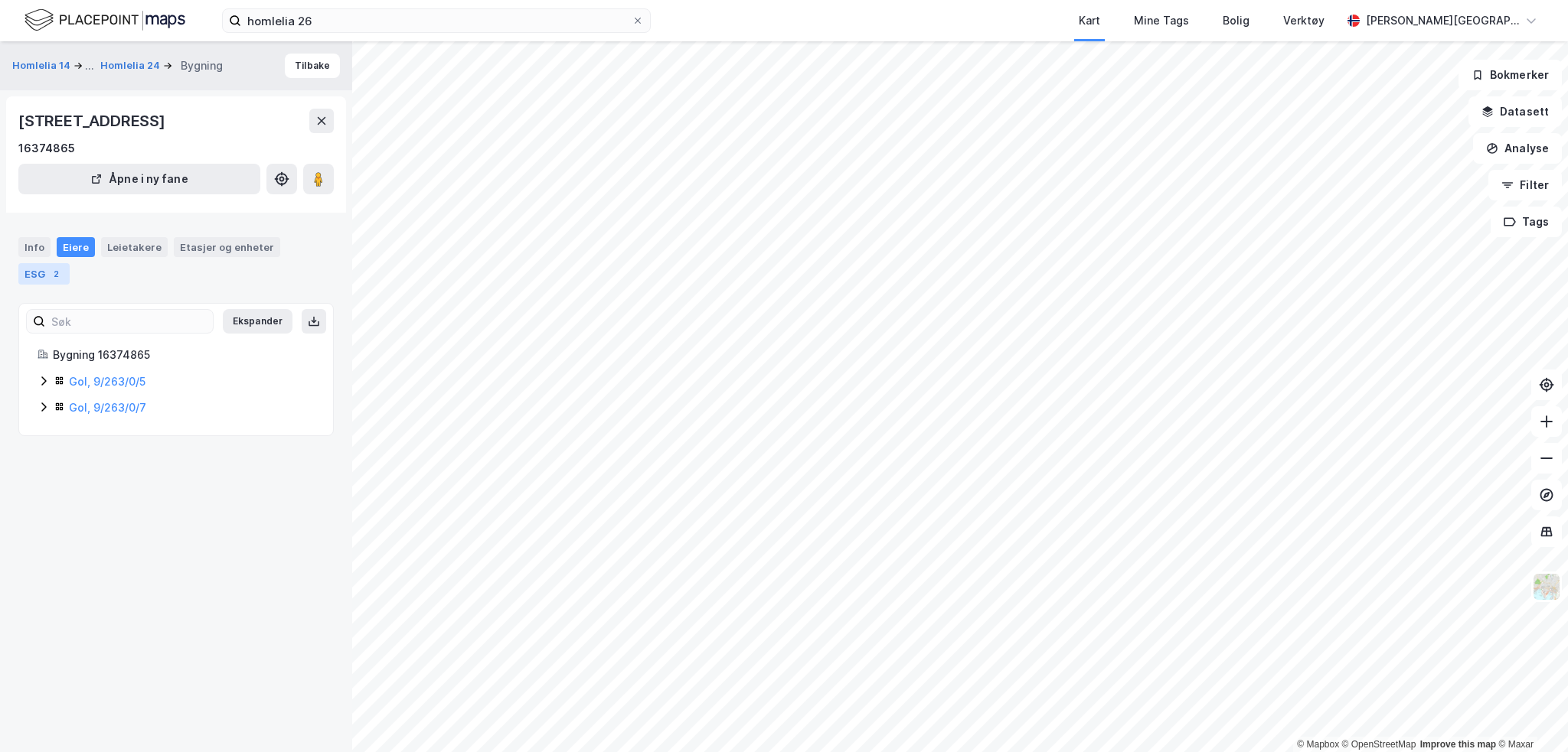
click at [31, 274] on div "ESG 2" at bounding box center [43, 274] width 51 height 21
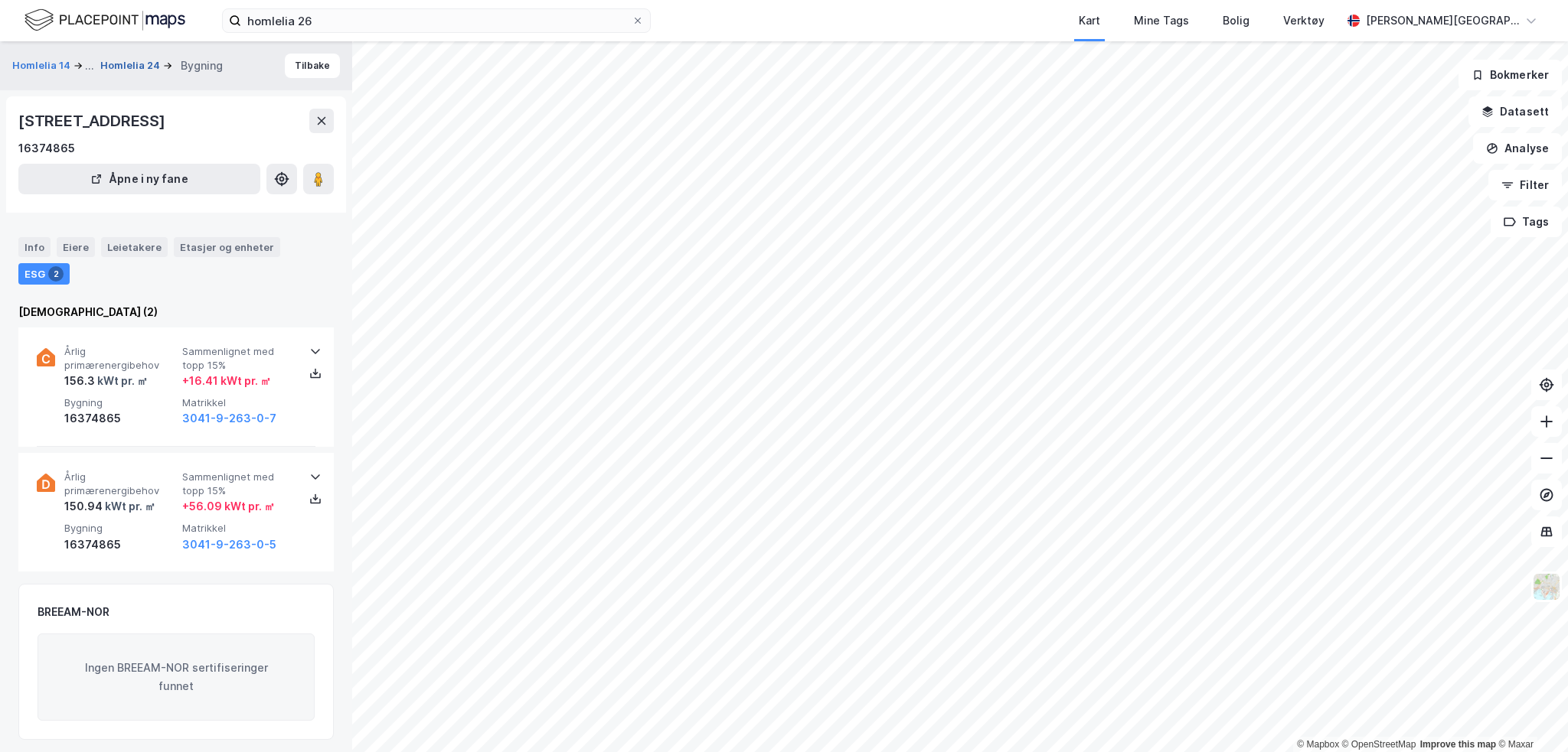
click at [131, 66] on button "Homlelia 24" at bounding box center [131, 66] width 62 height 15
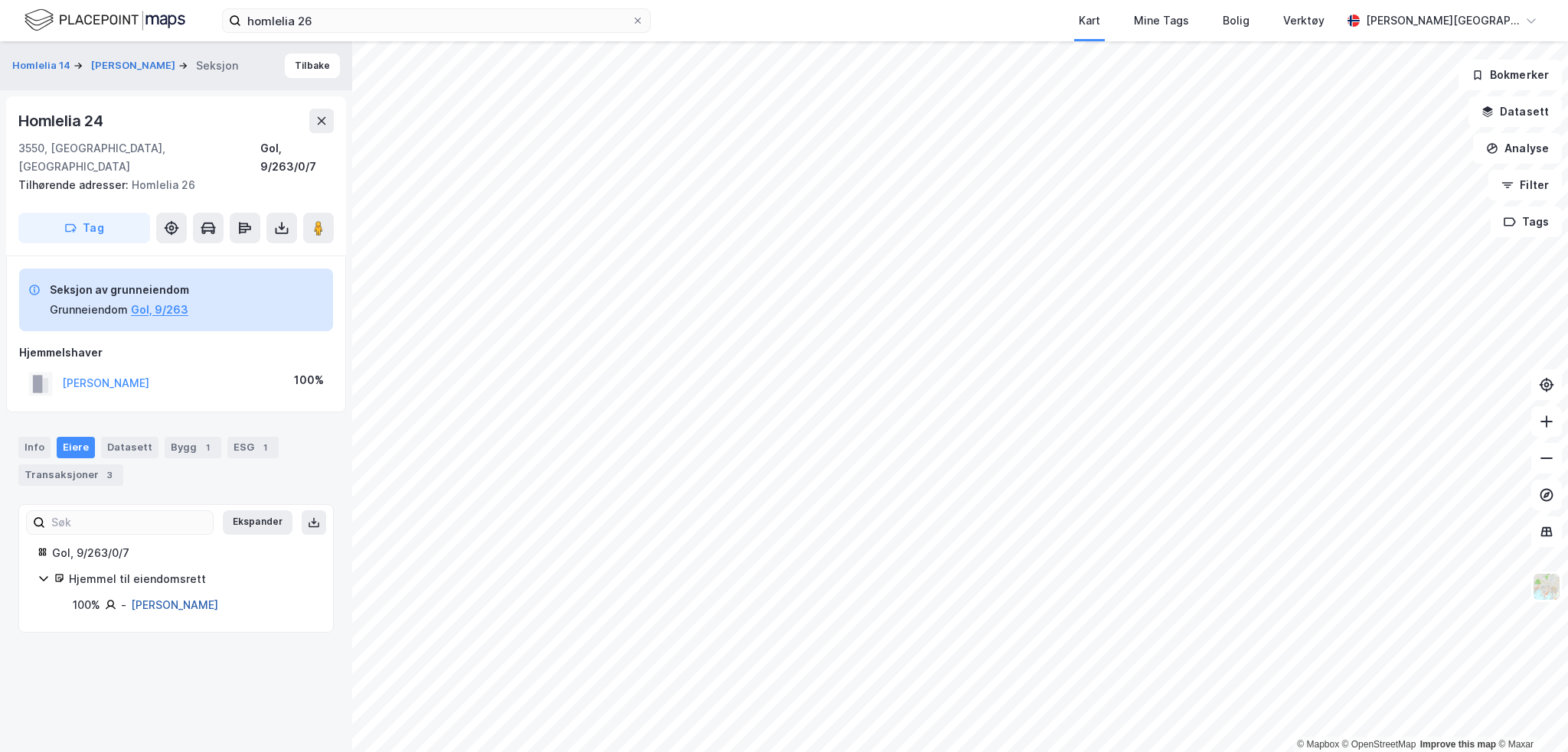
click at [184, 598] on link "[PERSON_NAME]" at bounding box center [174, 605] width 87 height 13
